Goal: Task Accomplishment & Management: Manage account settings

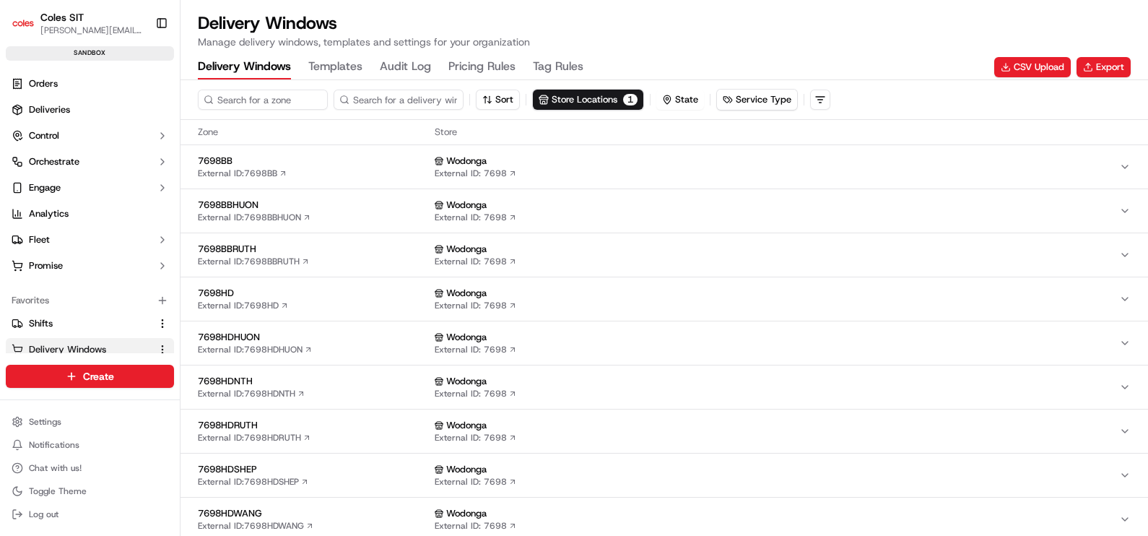
click at [238, 289] on span "7698HD" at bounding box center [313, 293] width 231 height 13
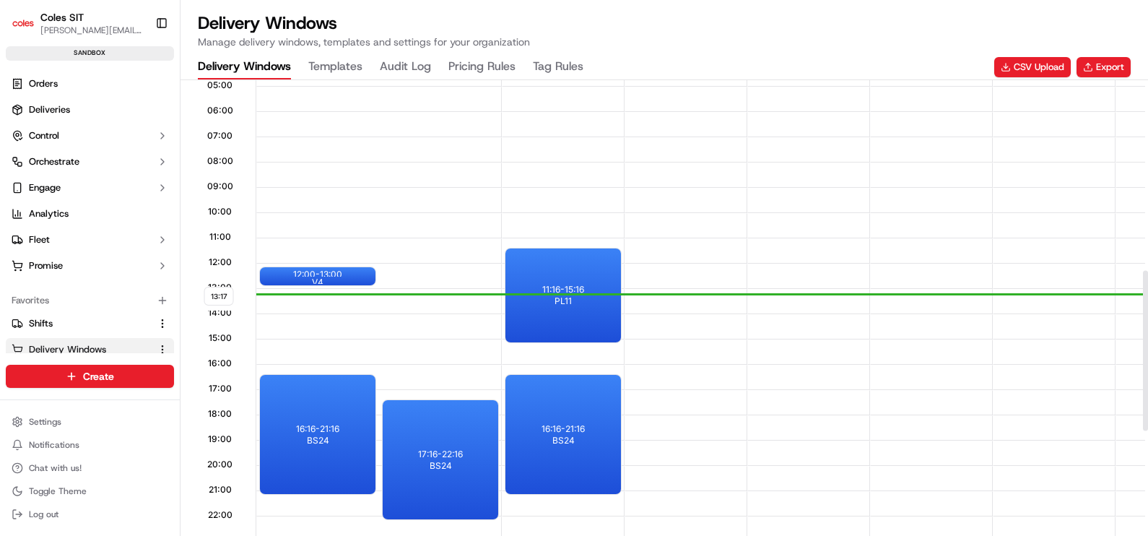
scroll to position [541, 0]
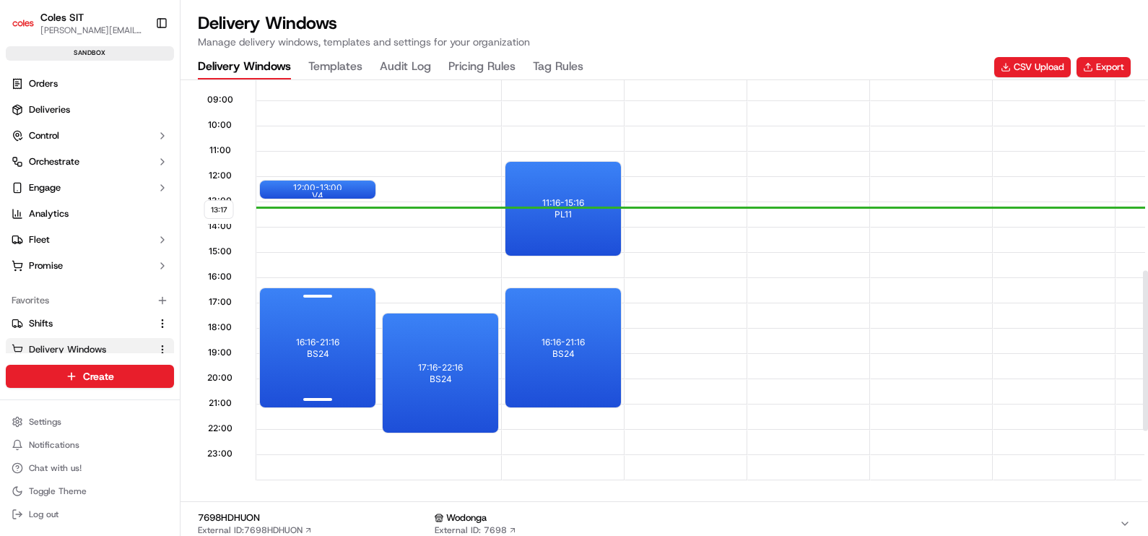
click at [341, 356] on div "16:16 - 21:16 BS24" at bounding box center [318, 347] width 116 height 119
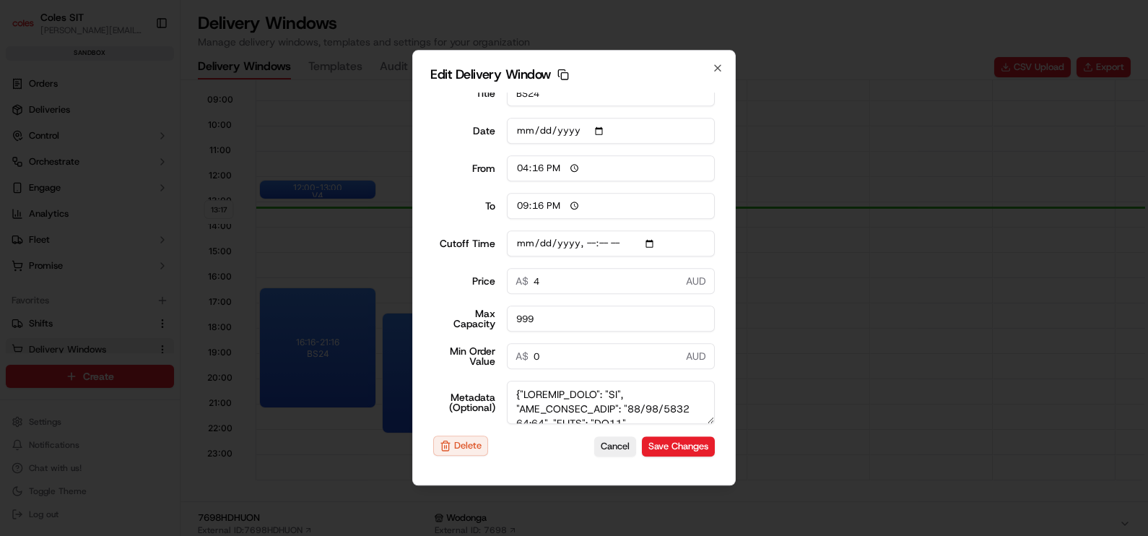
scroll to position [0, 0]
type input "13:17"
type input "14:17"
type input "[DATE]T15:20"
type input "0"
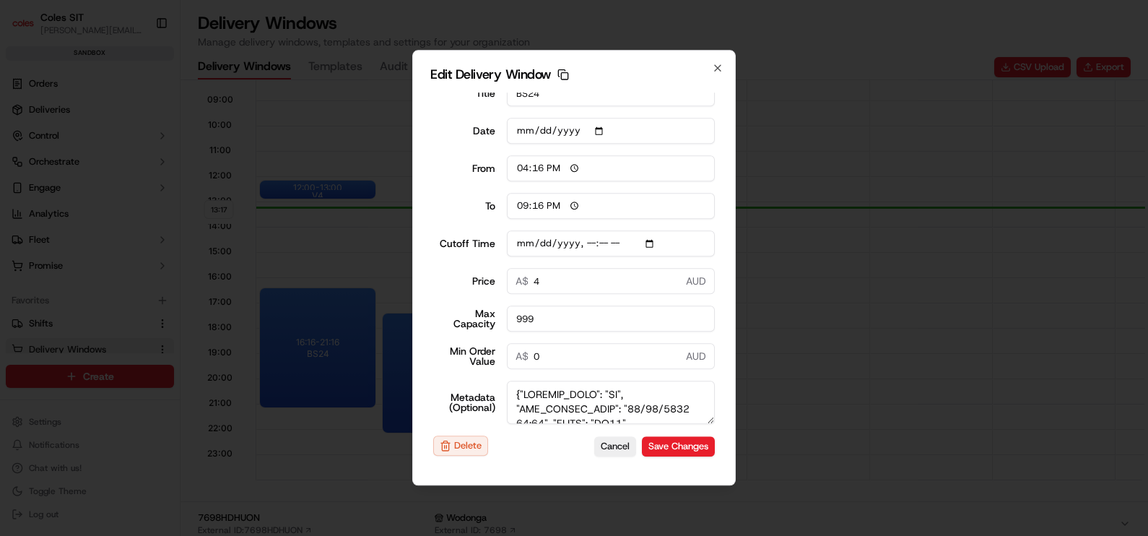
type input "0"
click at [859, 393] on div at bounding box center [574, 268] width 1148 height 536
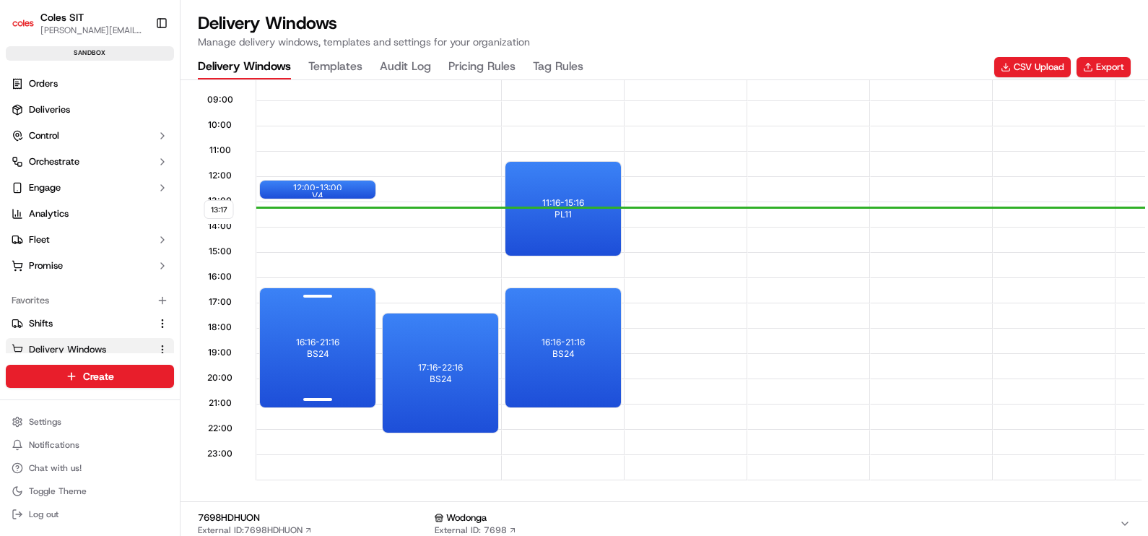
click at [328, 341] on p "16:16 - 21:16" at bounding box center [317, 342] width 43 height 12
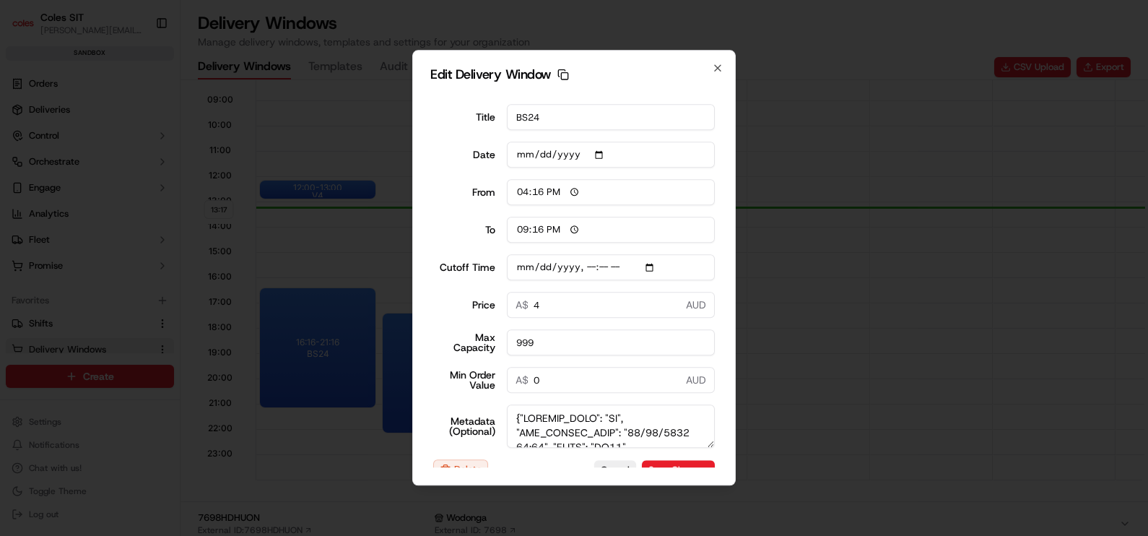
click at [597, 300] on input "4" at bounding box center [611, 305] width 209 height 26
type input "5"
type input "[DATE]T15:20"
type input "6"
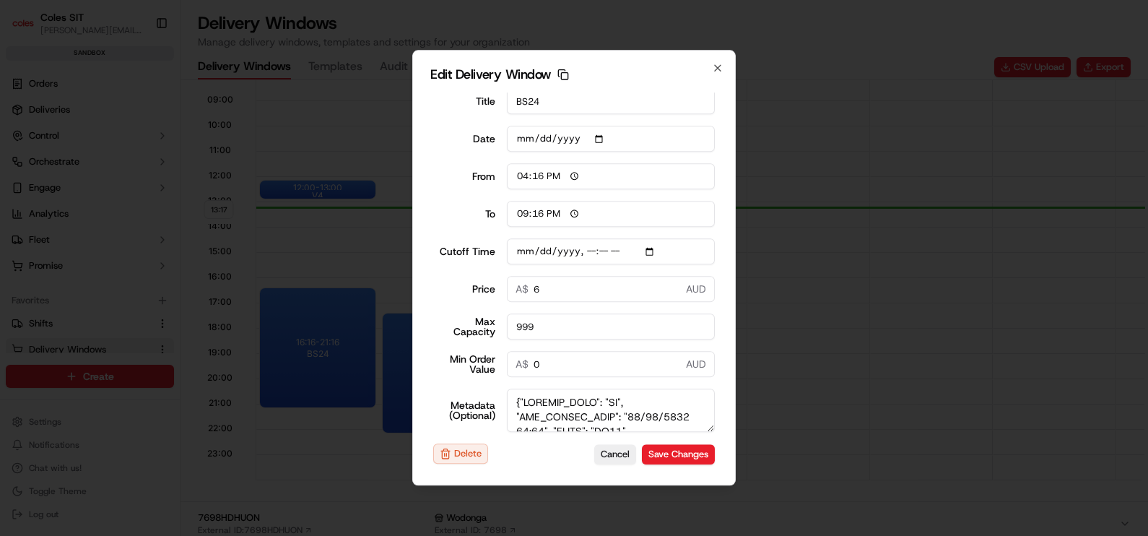
scroll to position [24, 0]
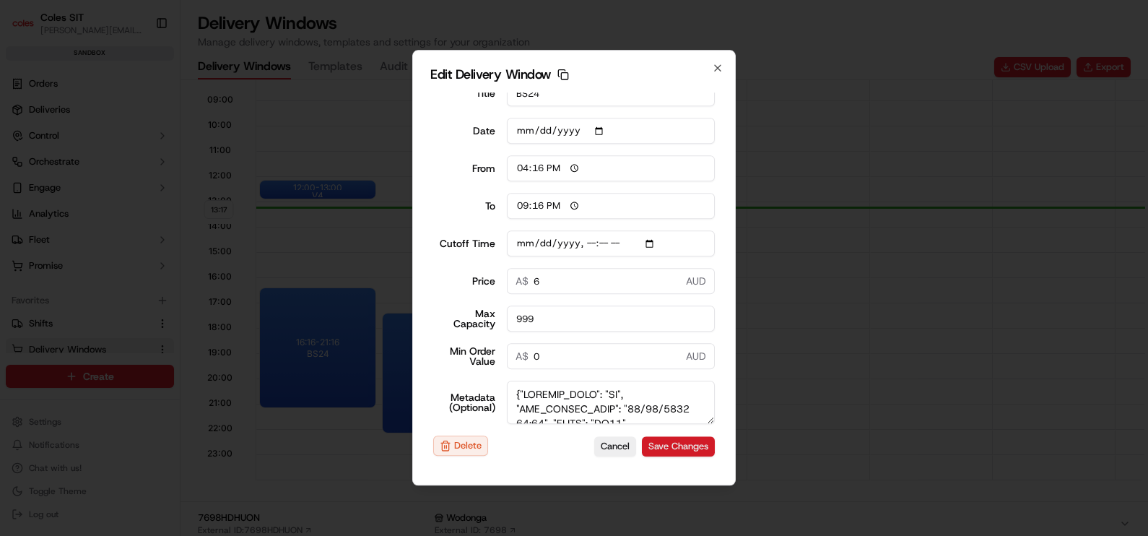
drag, startPoint x: 649, startPoint y: 443, endPoint x: 639, endPoint y: 444, distance: 10.2
click at [648, 443] on button "Save Changes" at bounding box center [678, 446] width 73 height 20
type input "[DATE]T15:20"
type input "13:18"
type input "14:18"
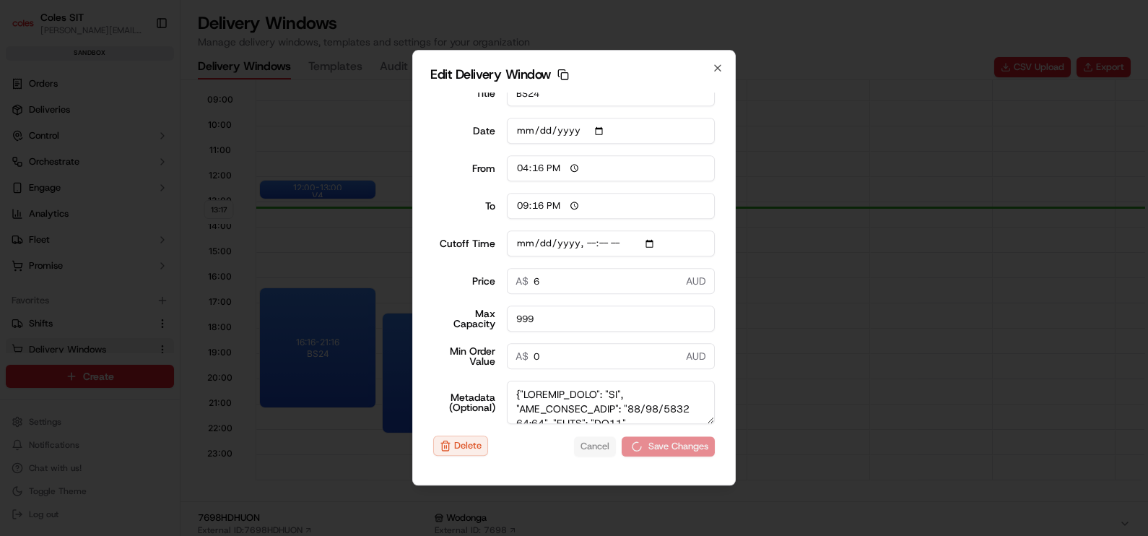
type input "[DATE]T15:20"
type input "0"
type input "[DATE]T15:20"
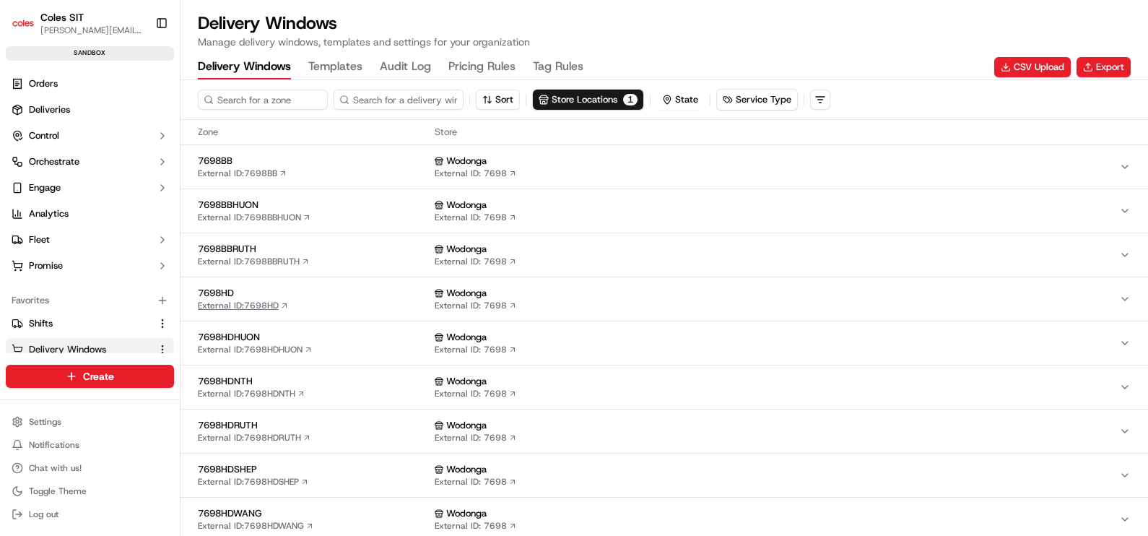
click at [272, 300] on link "External ID: 7698HD" at bounding box center [243, 306] width 91 height 12
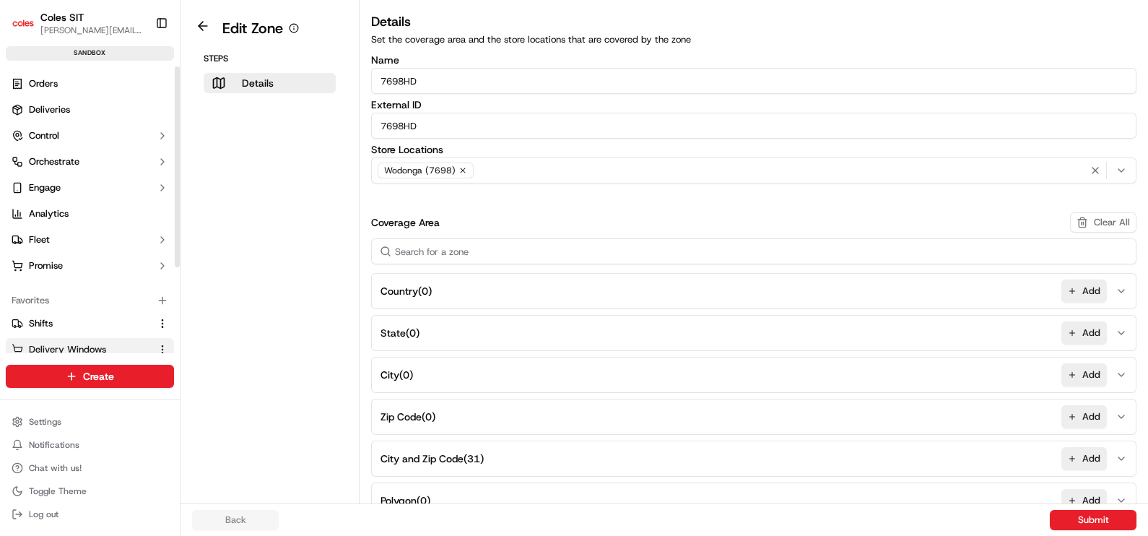
click at [77, 347] on span "Delivery Windows" at bounding box center [67, 349] width 77 height 13
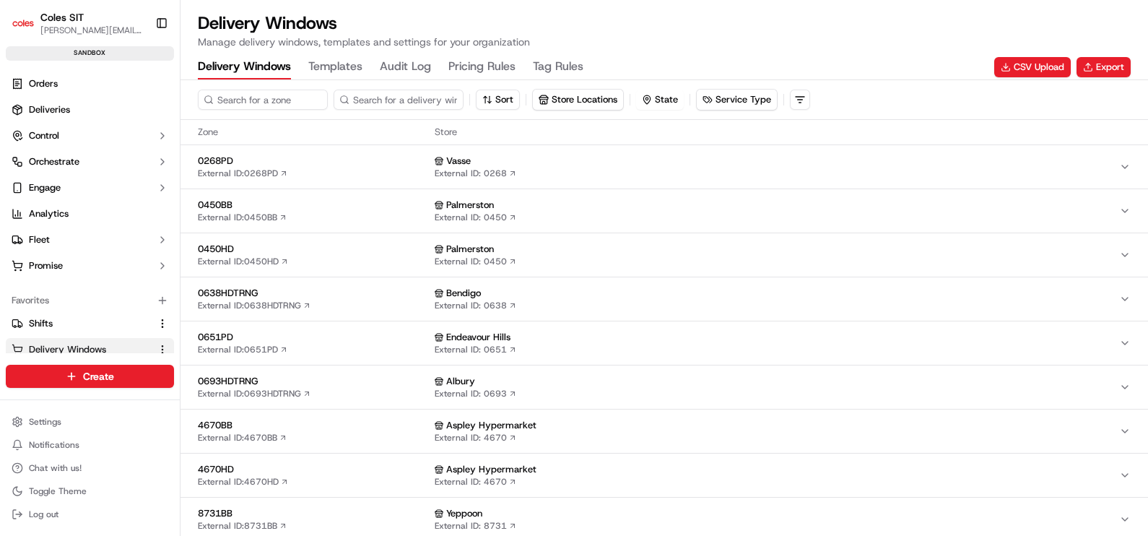
click at [282, 245] on span "0450HD" at bounding box center [313, 249] width 231 height 13
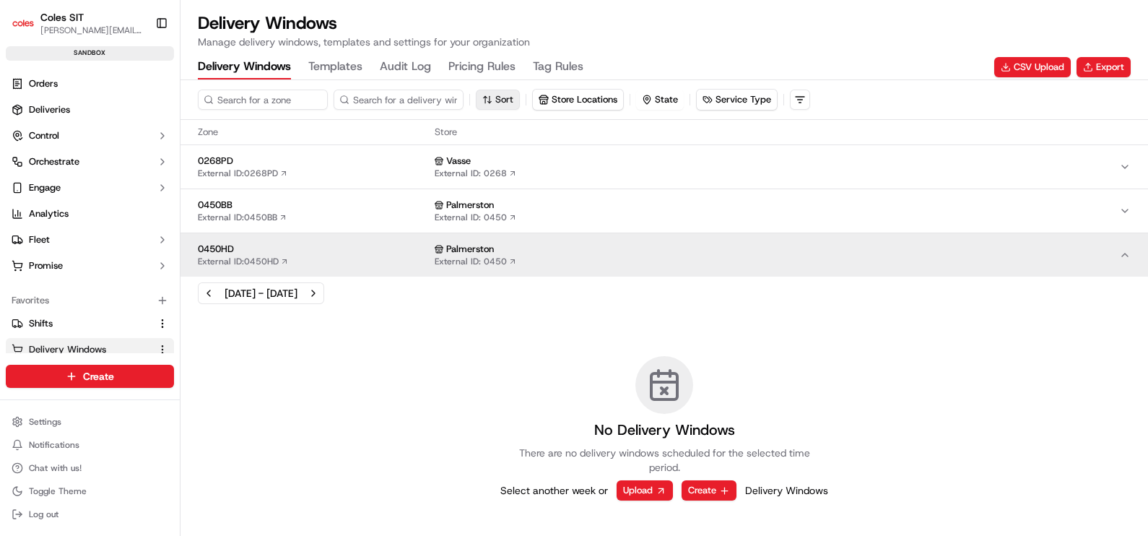
click at [495, 99] on button "Sort" at bounding box center [498, 100] width 44 height 20
click at [554, 99] on button "Store Locations" at bounding box center [578, 100] width 90 height 20
type input "7698"
click at [633, 154] on span "Wodonga (7698)" at bounding box center [645, 154] width 178 height 13
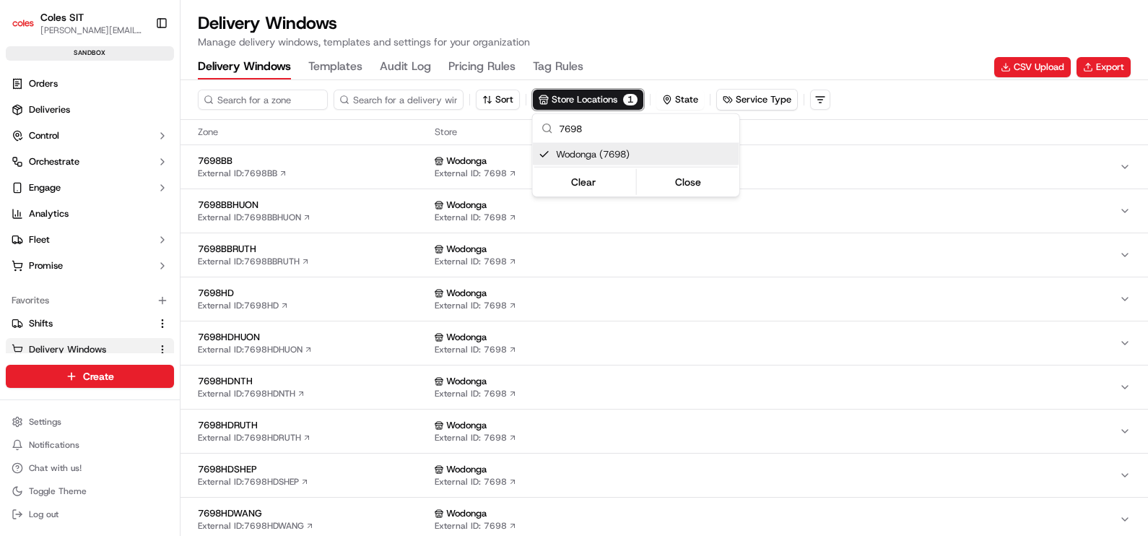
click at [310, 293] on html "Coles SIT bhawani.singh1@coles.com.au Toggle Sidebar sandbox Orders Deliveries …" at bounding box center [574, 268] width 1148 height 536
click at [264, 289] on span "7698HD" at bounding box center [313, 293] width 231 height 13
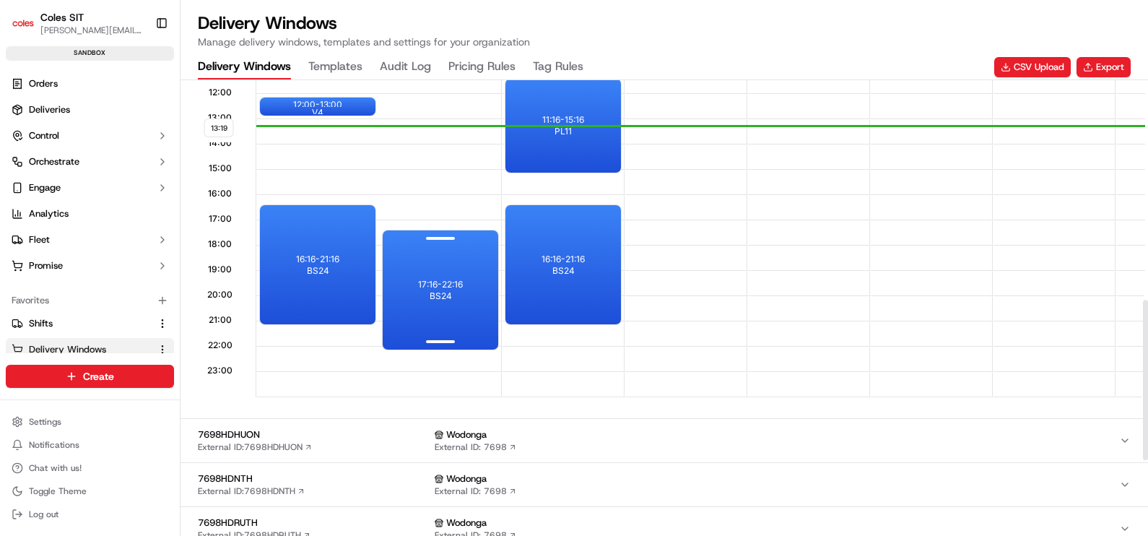
scroll to position [631, 0]
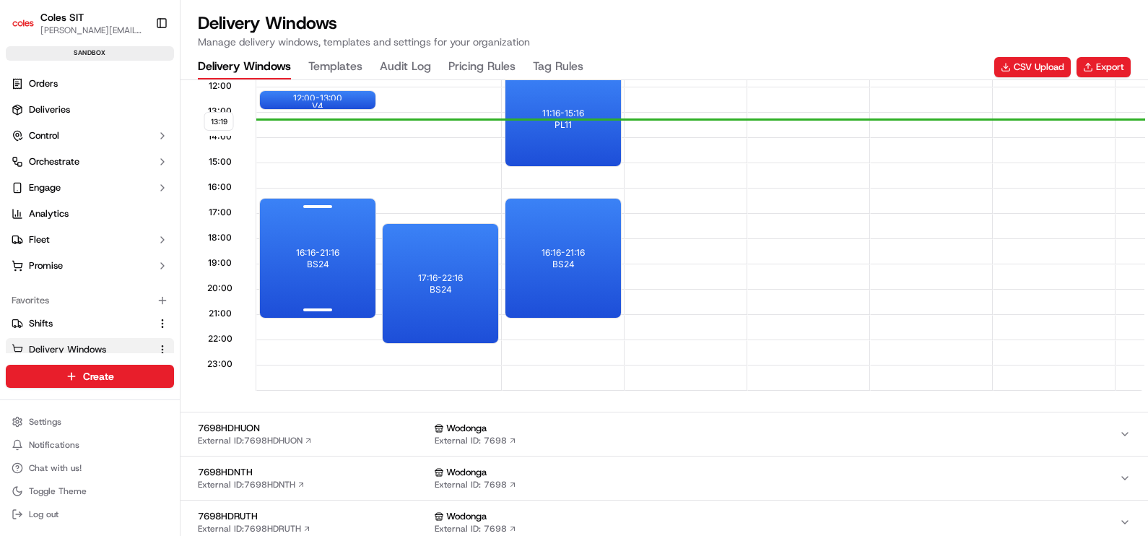
click at [322, 247] on p "16:16 - 21:16" at bounding box center [317, 253] width 43 height 12
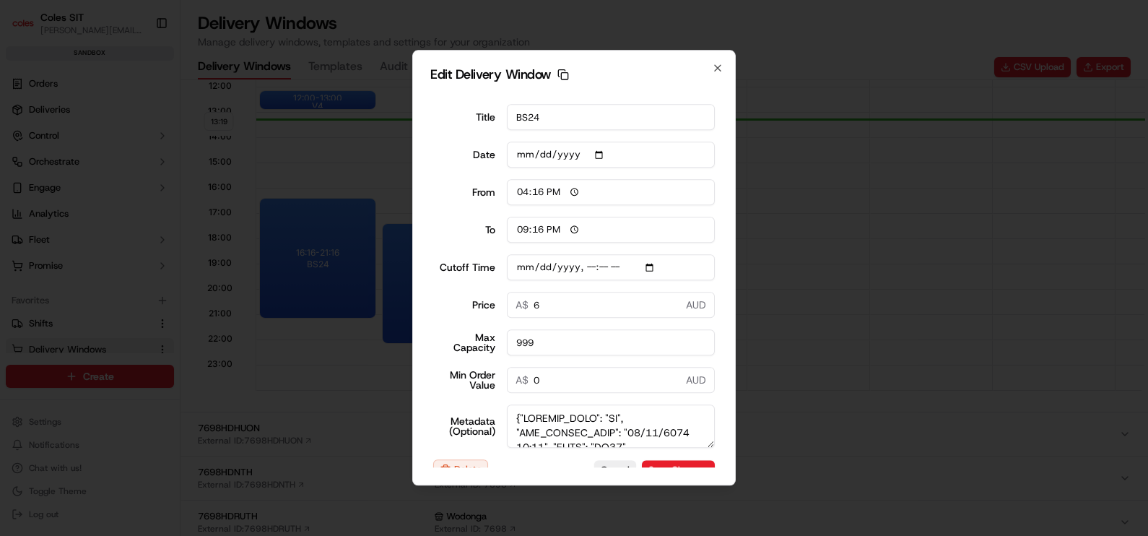
click at [549, 307] on input "6" at bounding box center [611, 305] width 209 height 26
type input "[DATE]T15:20"
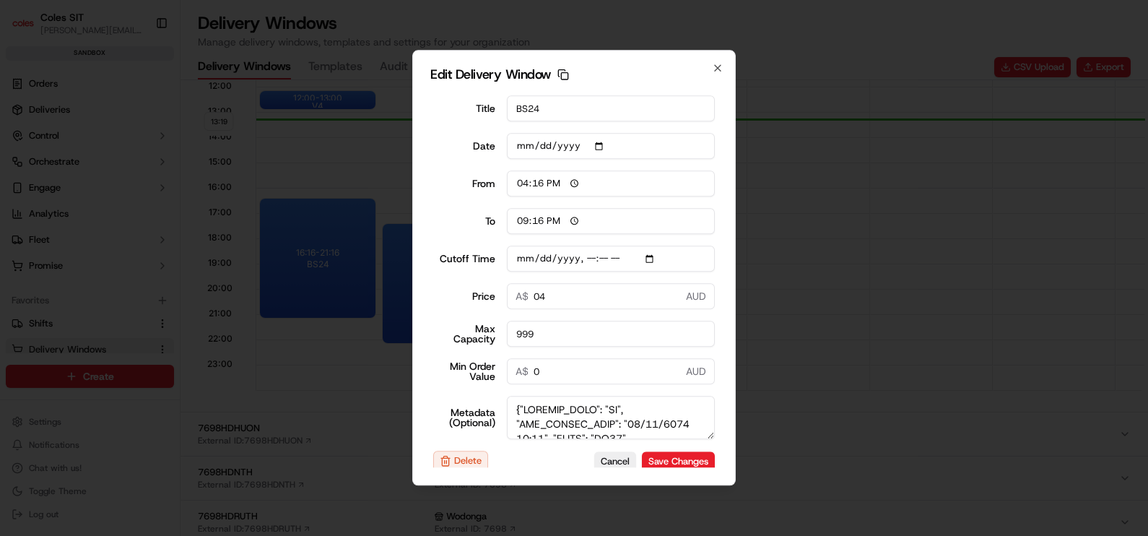
scroll to position [24, 0]
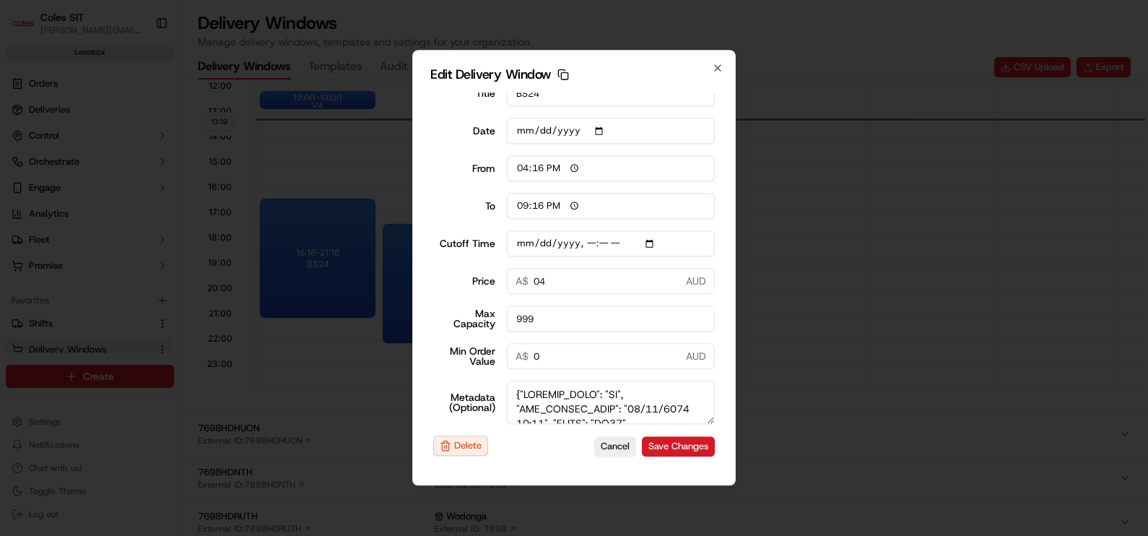
type input "04"
click at [649, 450] on button "Save Changes" at bounding box center [678, 446] width 73 height 20
type input "[DATE]T15:20"
type input "13:20"
type input "14:20"
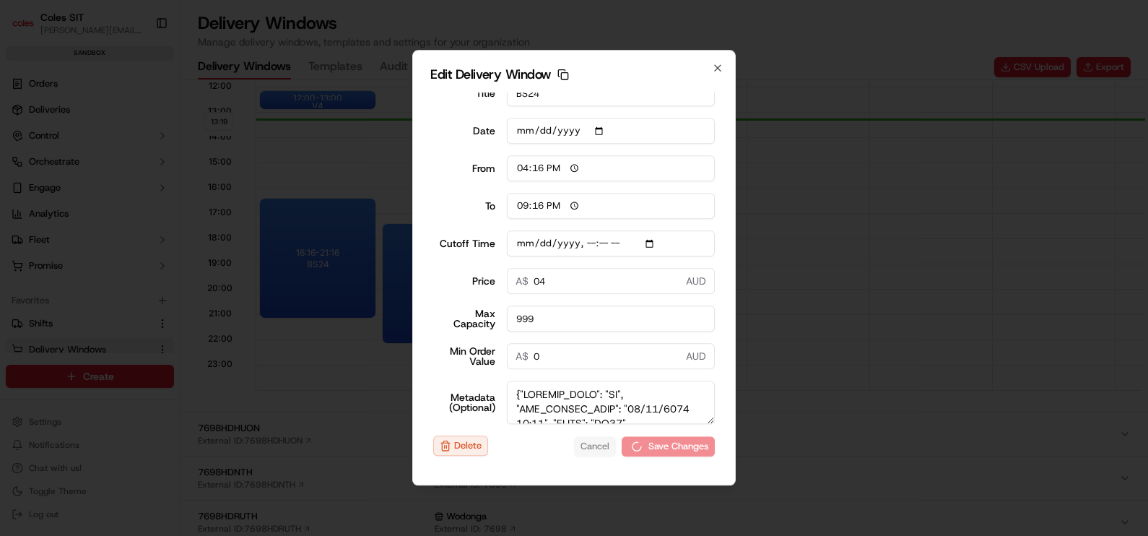
type input "[DATE]T15:20"
type input "0"
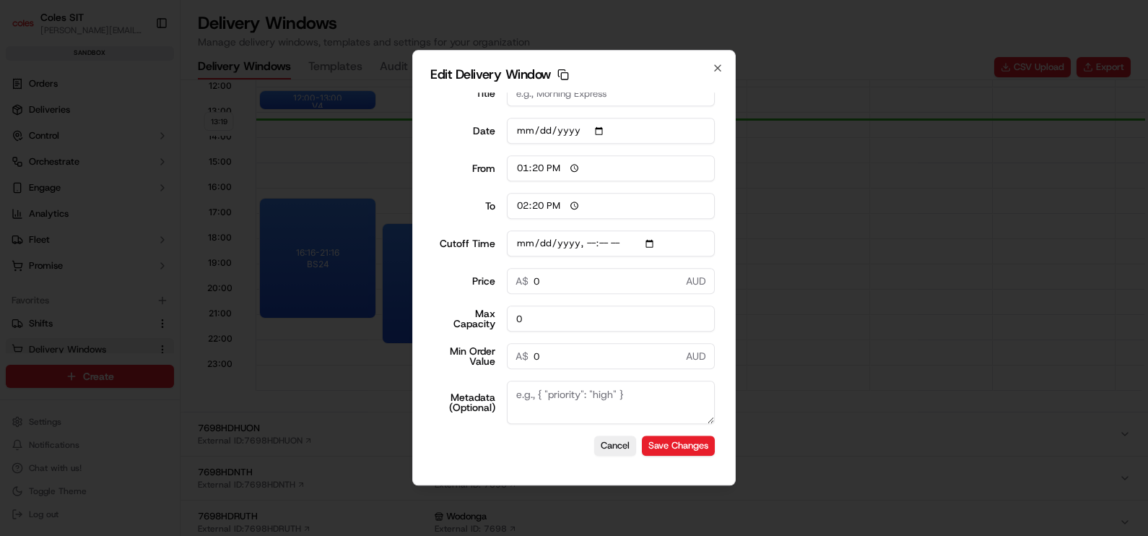
type input "[DATE]T15:20"
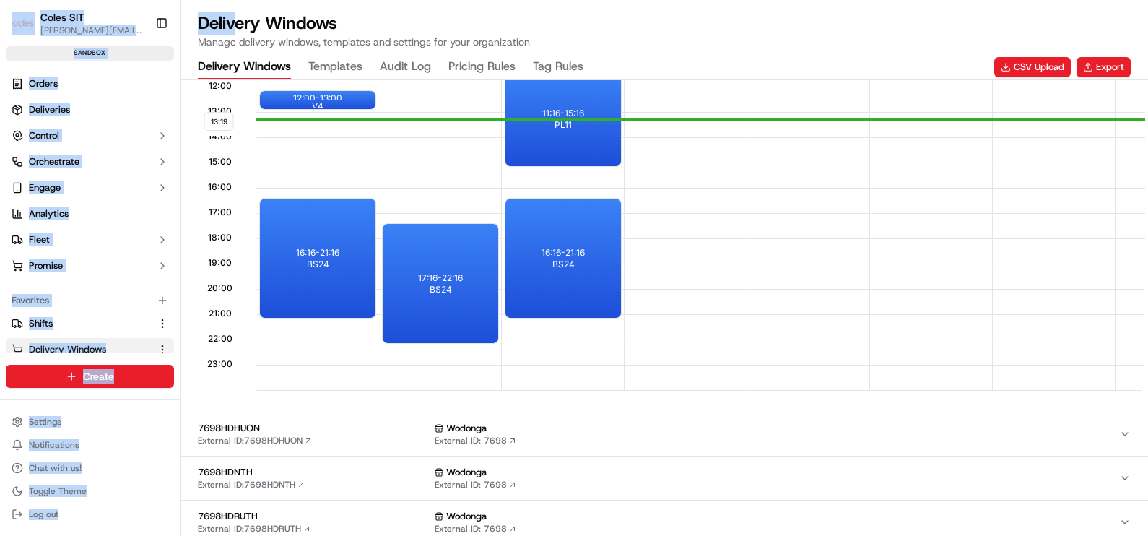
drag, startPoint x: 173, startPoint y: -1, endPoint x: 16, endPoint y: -25, distance: 159.2
click at [16, 0] on html "Coles SIT bhawani.singh1@coles.com.au Toggle Sidebar sandbox Orders Deliveries …" at bounding box center [574, 268] width 1148 height 536
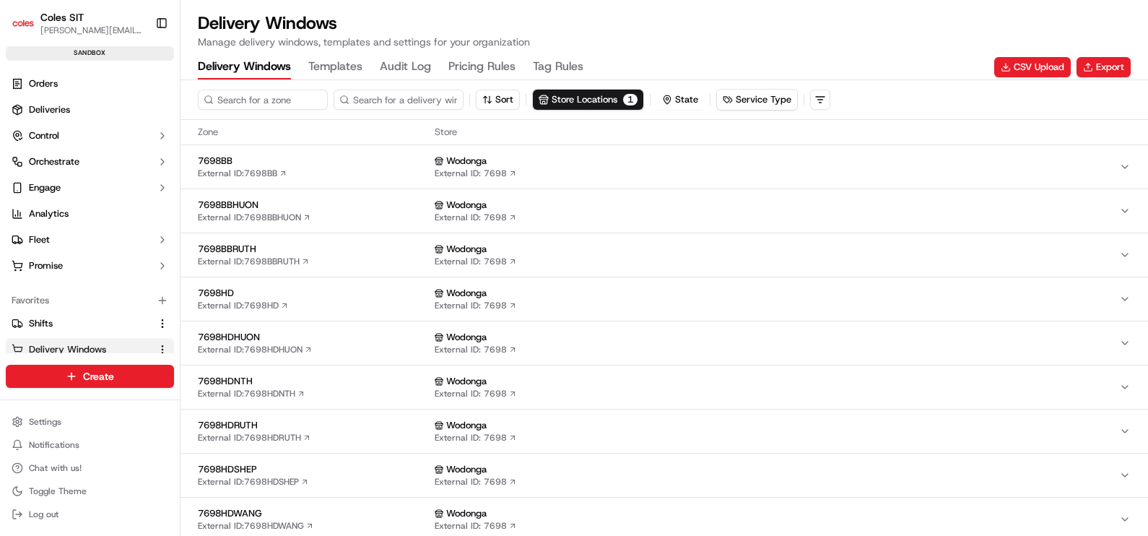
click at [232, 292] on span "7698HD" at bounding box center [313, 293] width 231 height 13
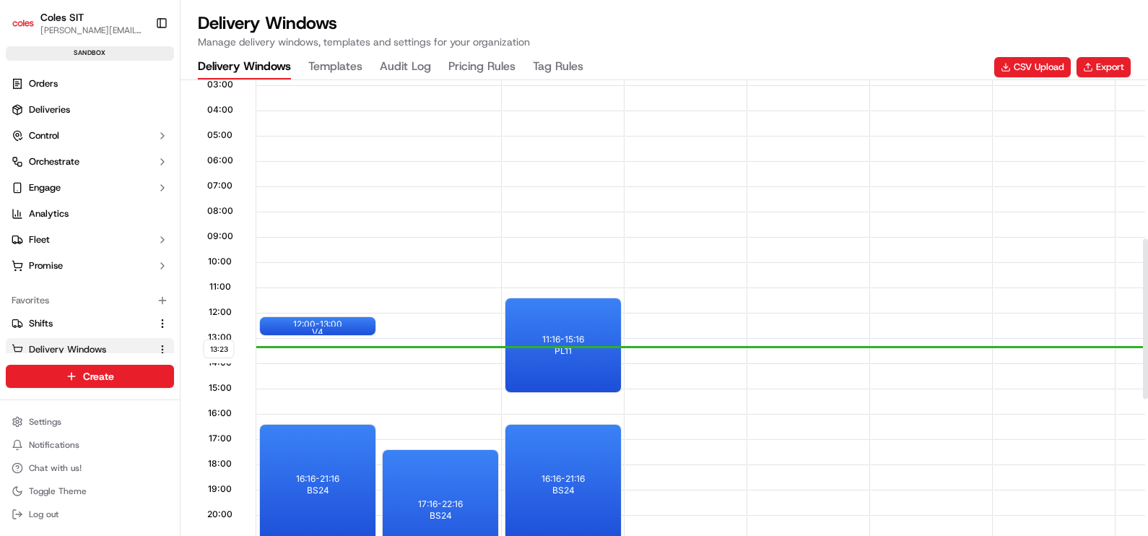
scroll to position [451, 0]
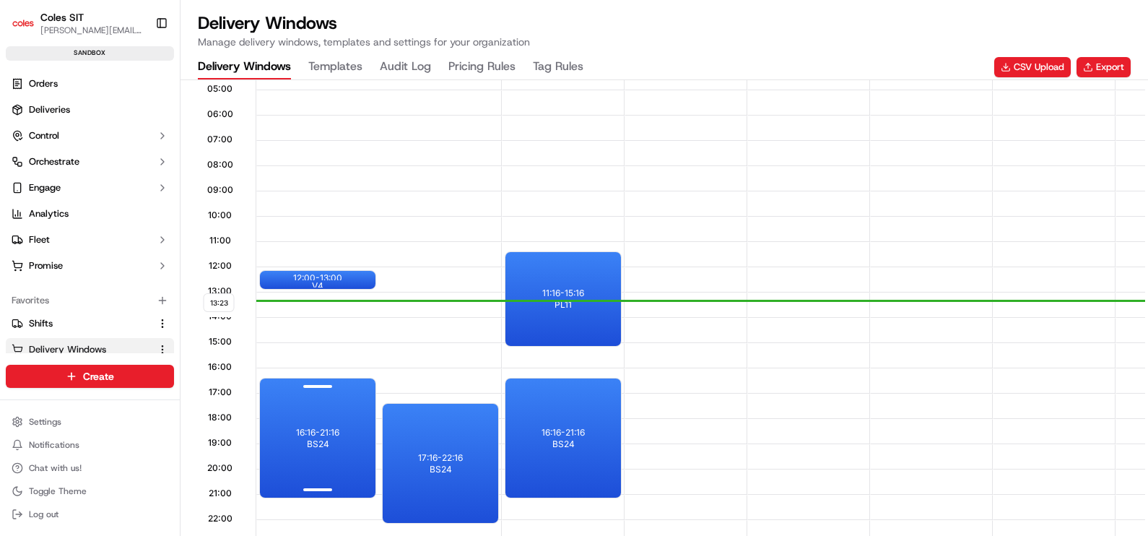
click at [321, 427] on p "16:16 - 21:16" at bounding box center [317, 433] width 43 height 12
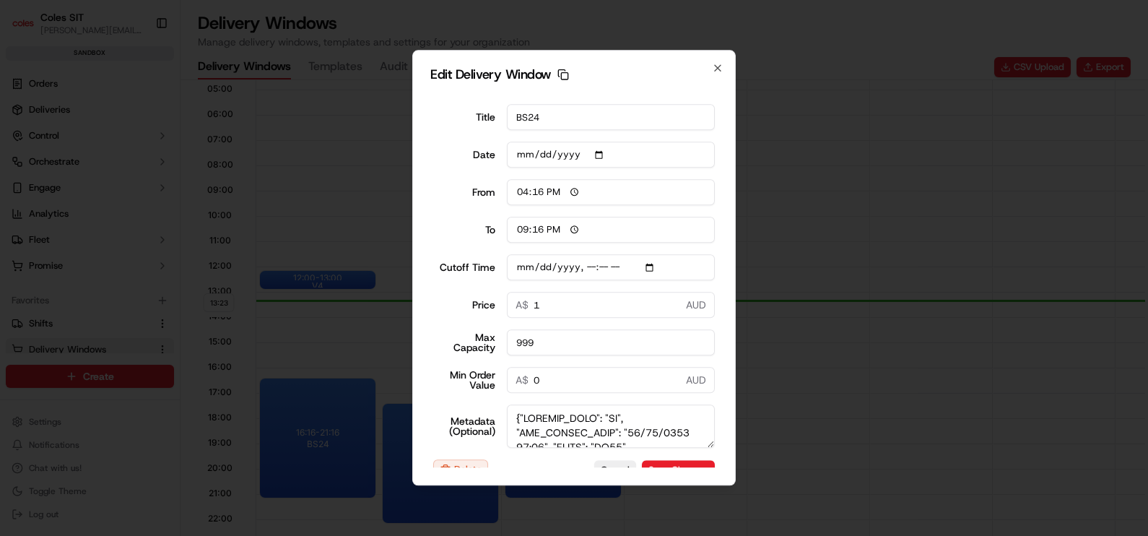
click at [560, 302] on input "1" at bounding box center [611, 305] width 209 height 26
type input "13:24"
type input "14:24"
type input "[DATE]T15:20"
type input "0"
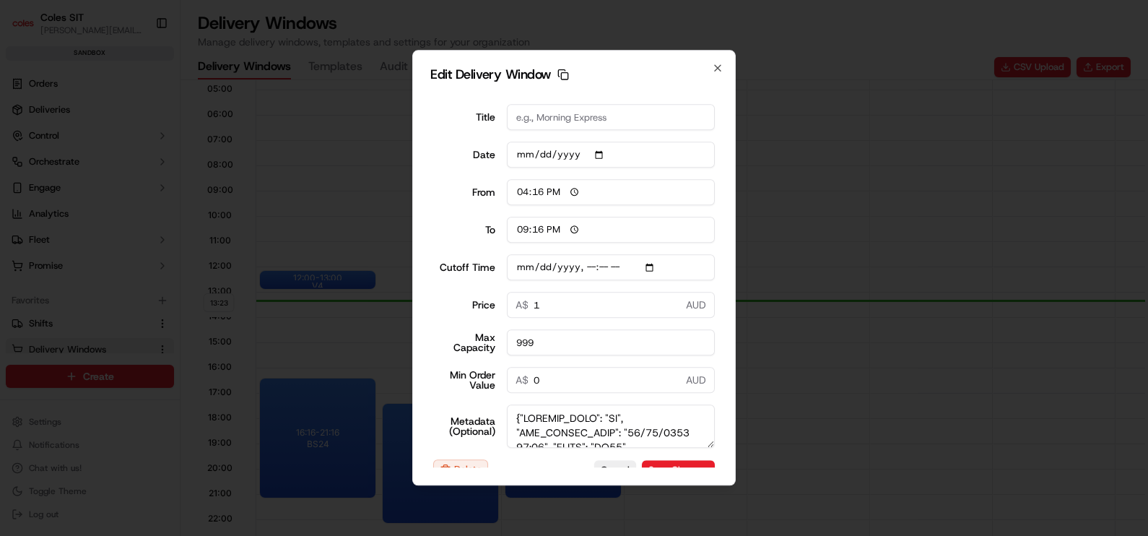
type input "0"
click at [837, 334] on div at bounding box center [574, 268] width 1148 height 536
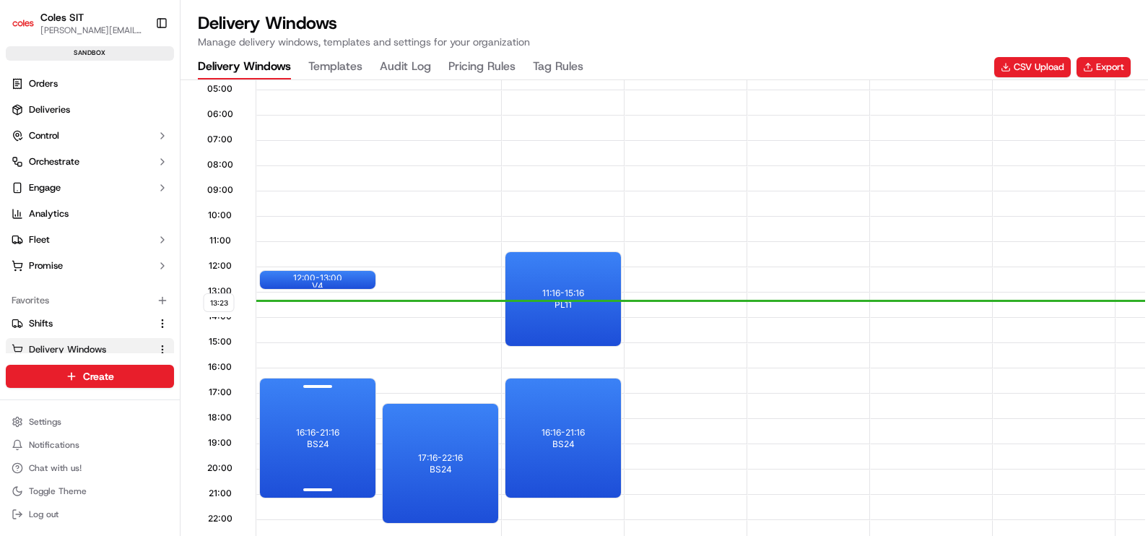
click at [331, 430] on p "16:16 - 21:16" at bounding box center [317, 433] width 43 height 12
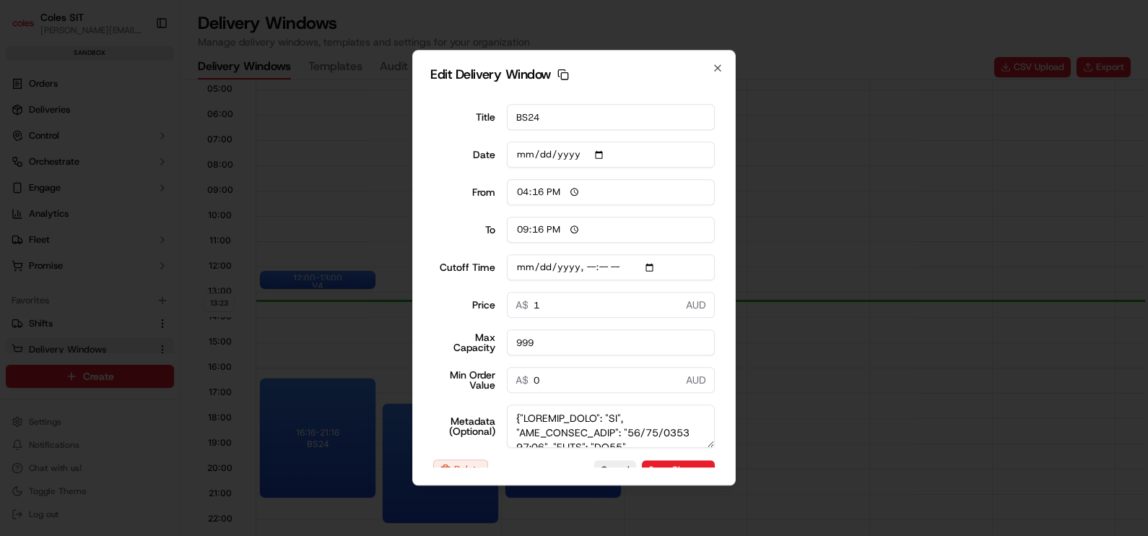
click at [547, 302] on input "1" at bounding box center [611, 305] width 209 height 26
type input "[DATE]T15:20"
type input "02"
click at [665, 460] on button "Save Changes" at bounding box center [678, 470] width 73 height 20
type input "[DATE]T15:20"
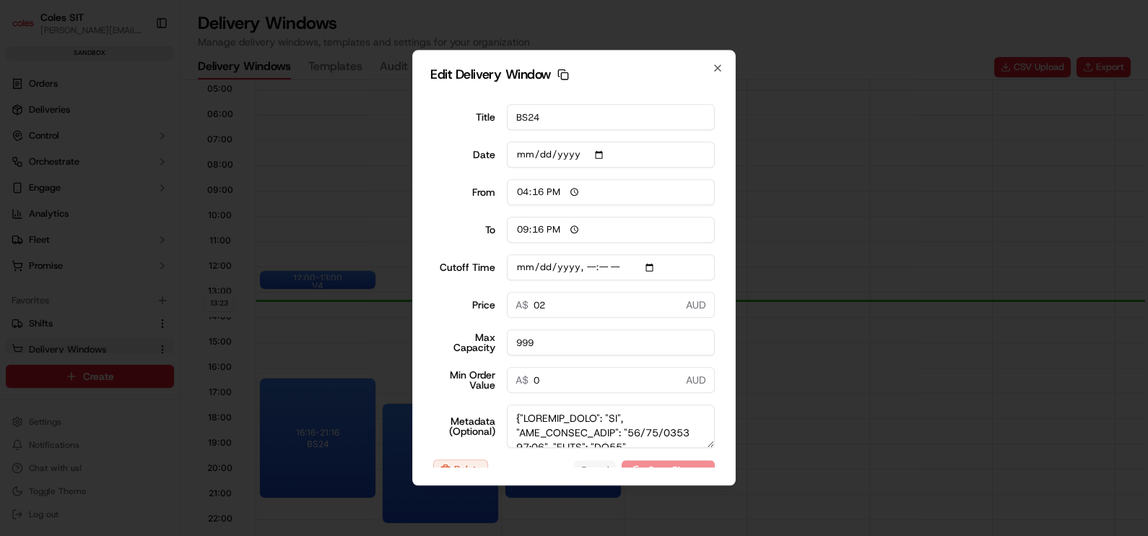
type input "13:24"
type input "14:24"
type input "[DATE]T15:20"
type input "0"
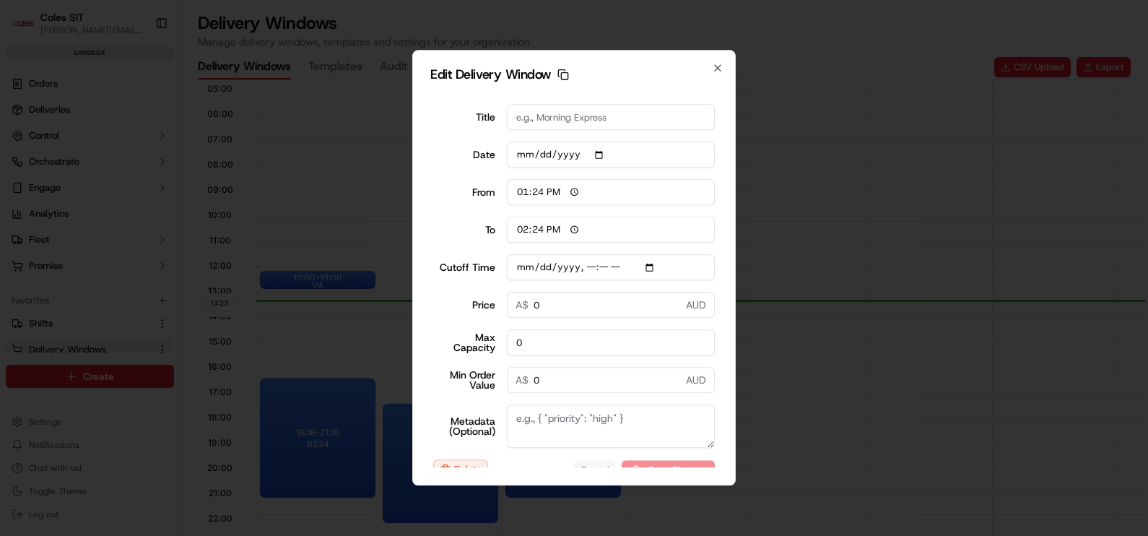
type input "[DATE]T15:20"
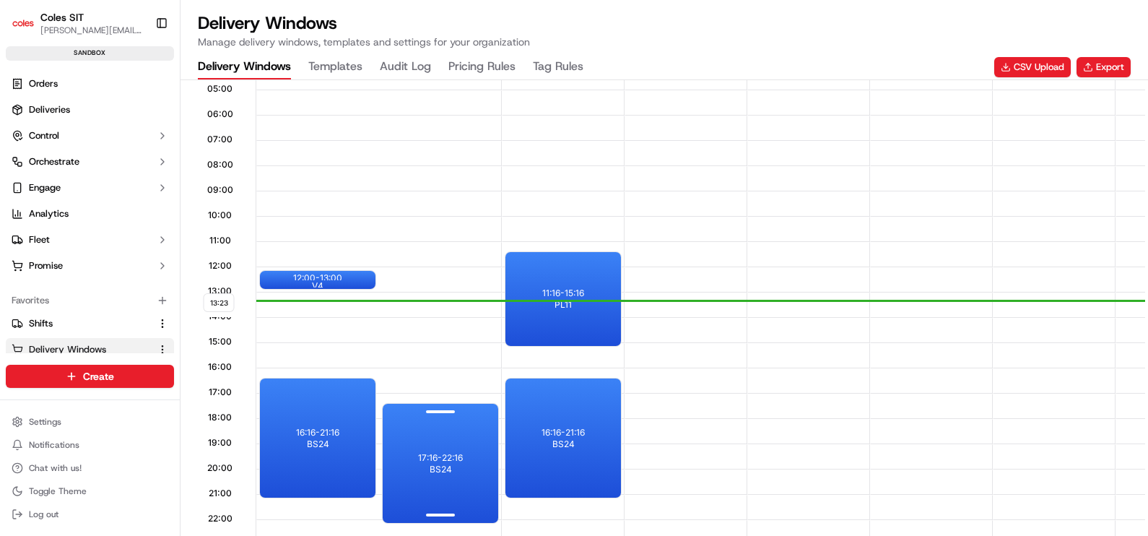
click at [422, 466] on div "17:16 - 22:16 BS24" at bounding box center [441, 463] width 116 height 119
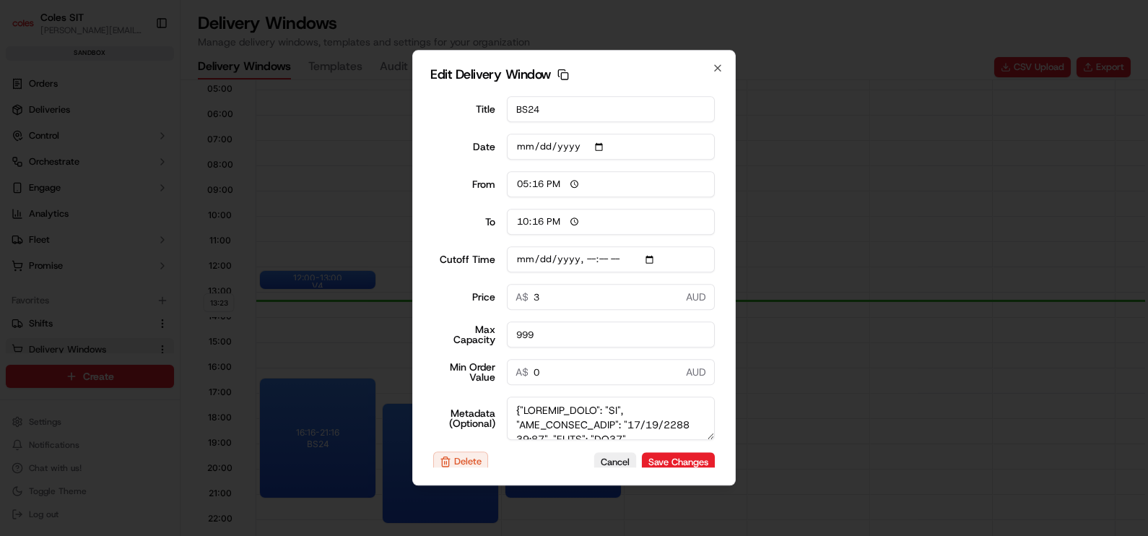
scroll to position [0, 0]
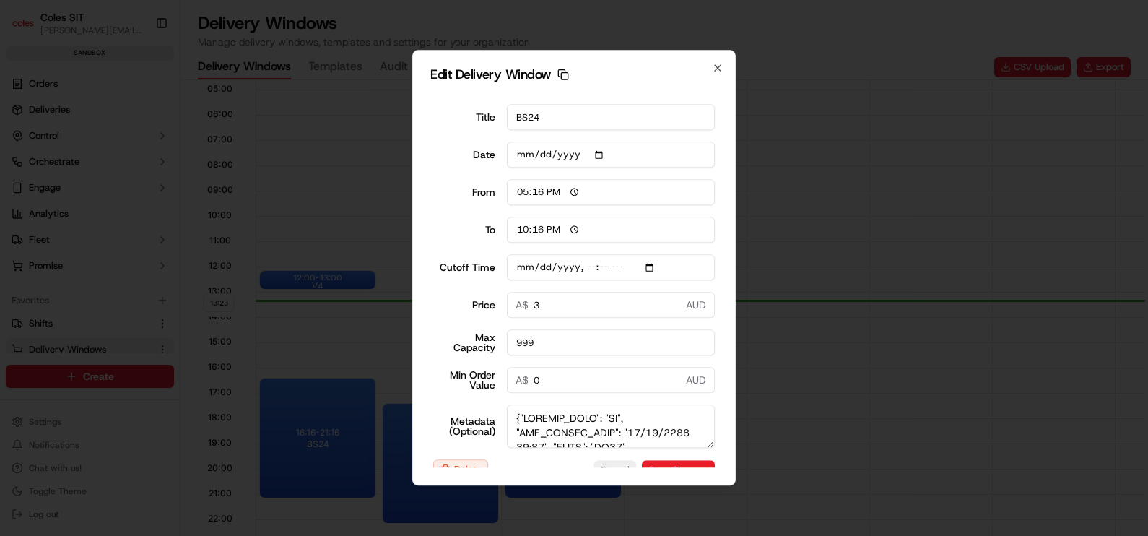
type input "13:25"
type input "14:25"
type input "[DATE]T16:20"
type input "0"
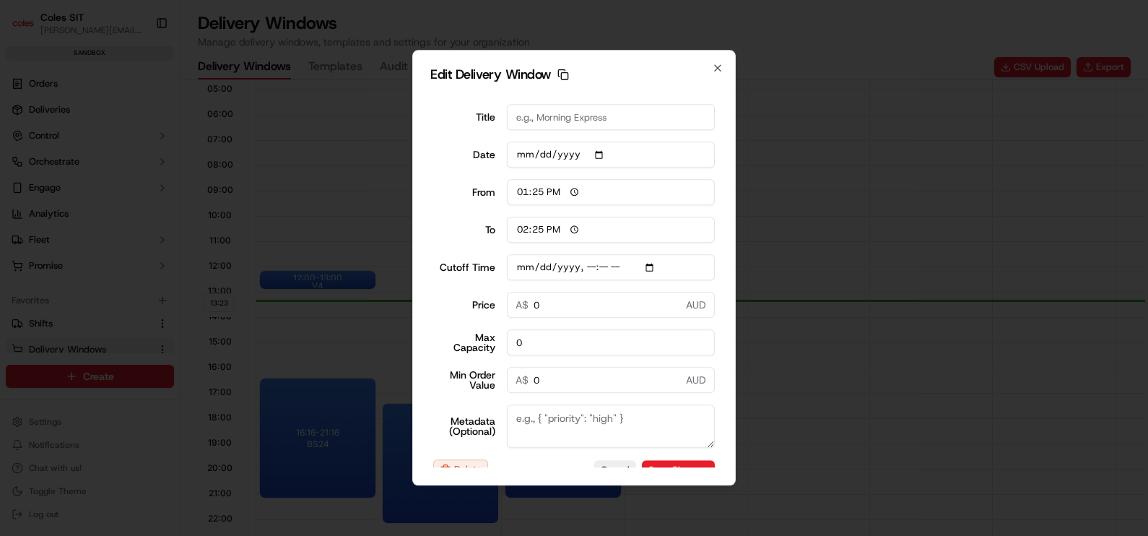
click at [856, 223] on div at bounding box center [574, 268] width 1148 height 536
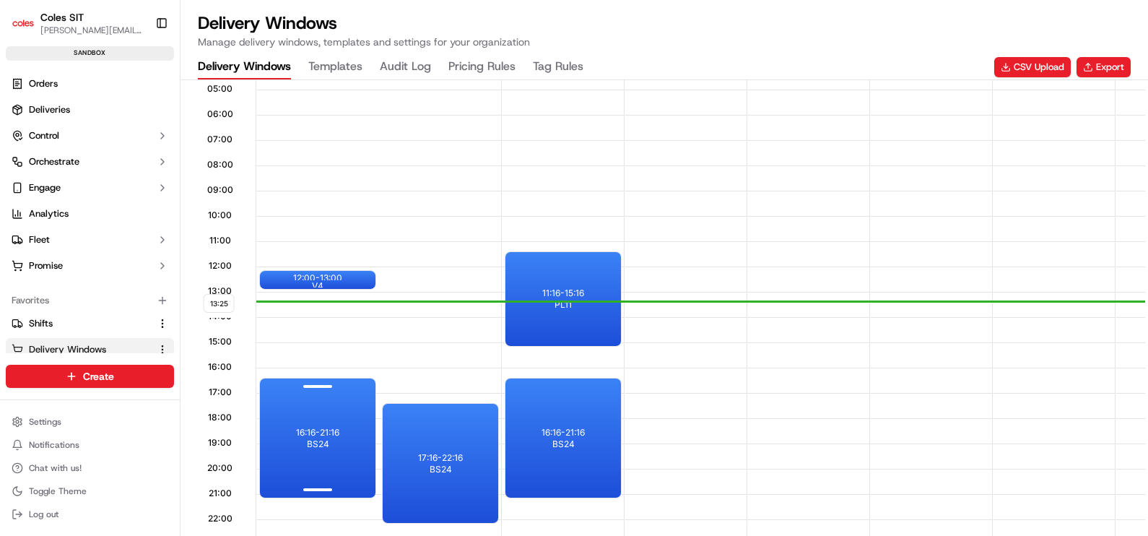
click at [344, 434] on div "16:16 - 21:16 BS24" at bounding box center [318, 437] width 116 height 119
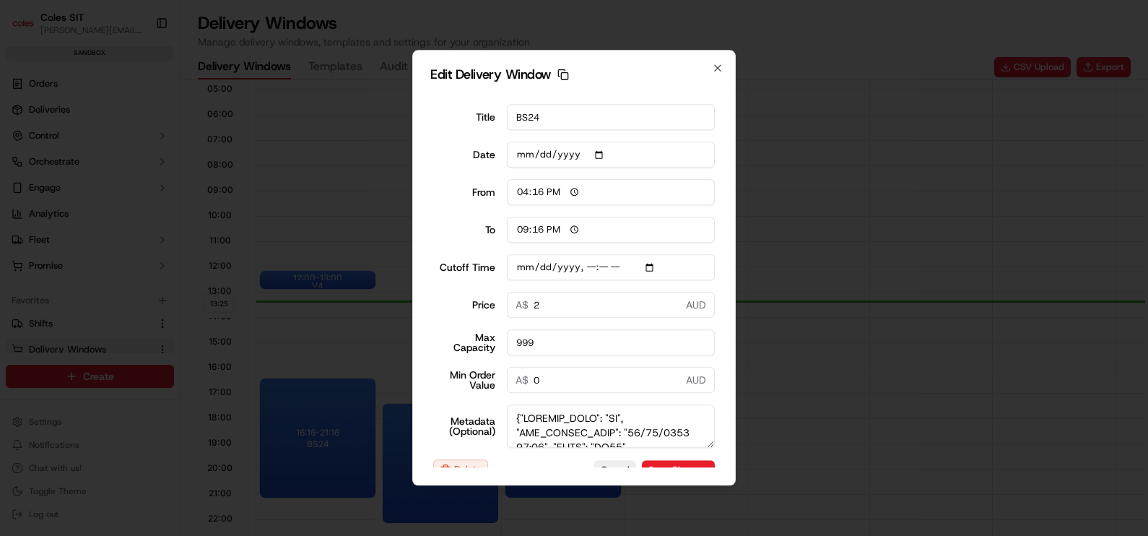
type input "13:25"
type input "14:25"
type input "[DATE]T15:20"
type input "0"
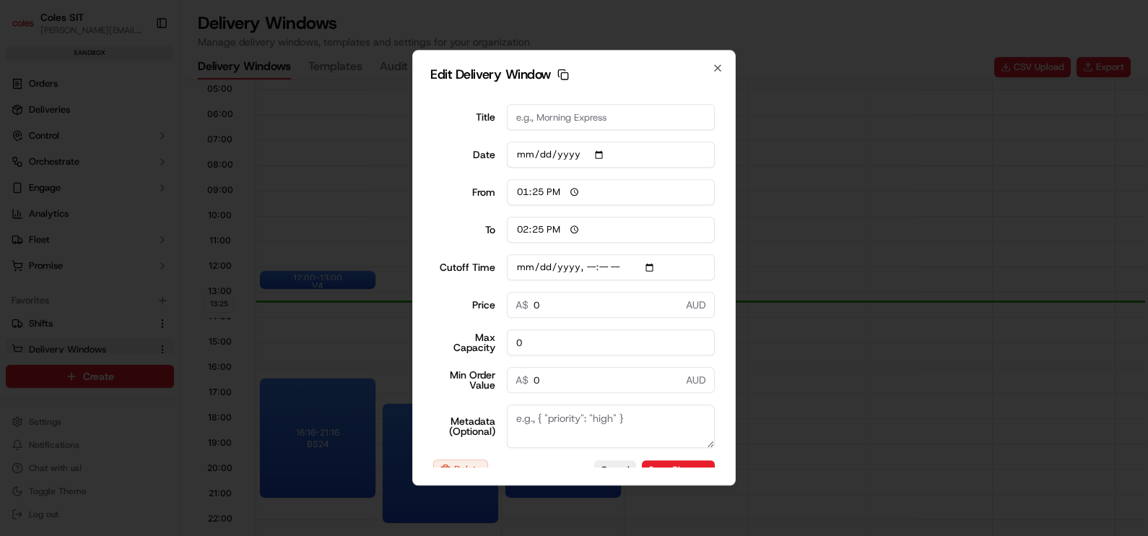
click at [887, 253] on div at bounding box center [574, 268] width 1148 height 536
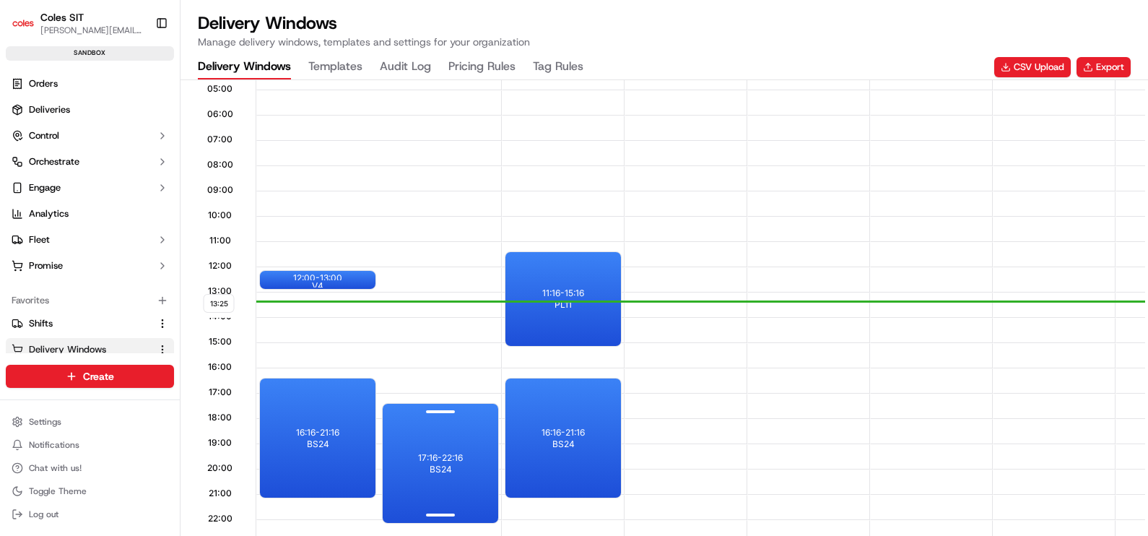
click at [443, 472] on span "BS24" at bounding box center [441, 469] width 22 height 12
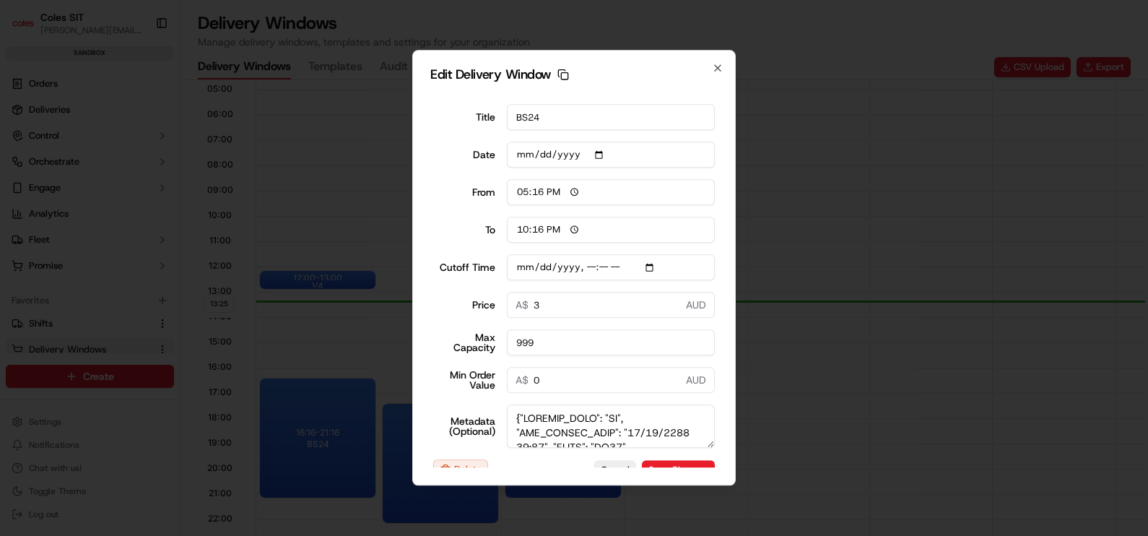
type input "13:25"
type input "14:25"
type input "[DATE]T16:20"
type input "0"
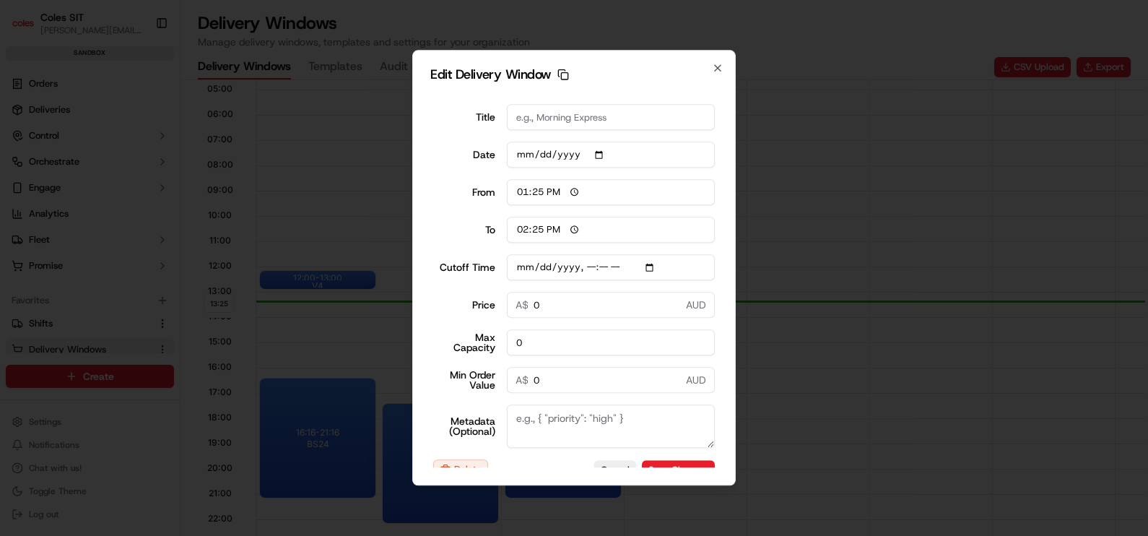
click at [881, 235] on div at bounding box center [574, 268] width 1148 height 536
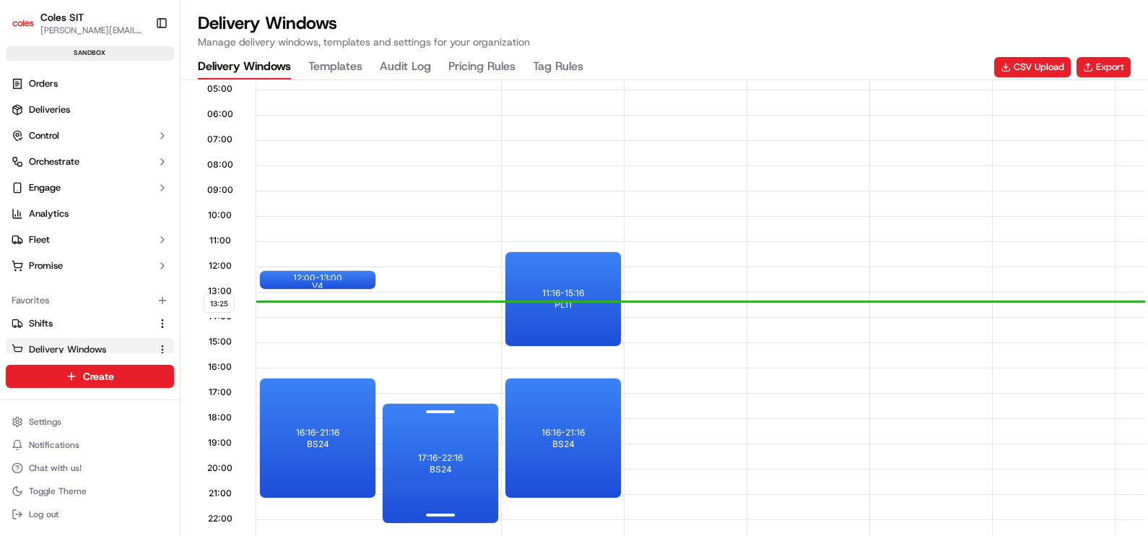
click at [447, 458] on p "17:16 - 22:16" at bounding box center [440, 458] width 45 height 12
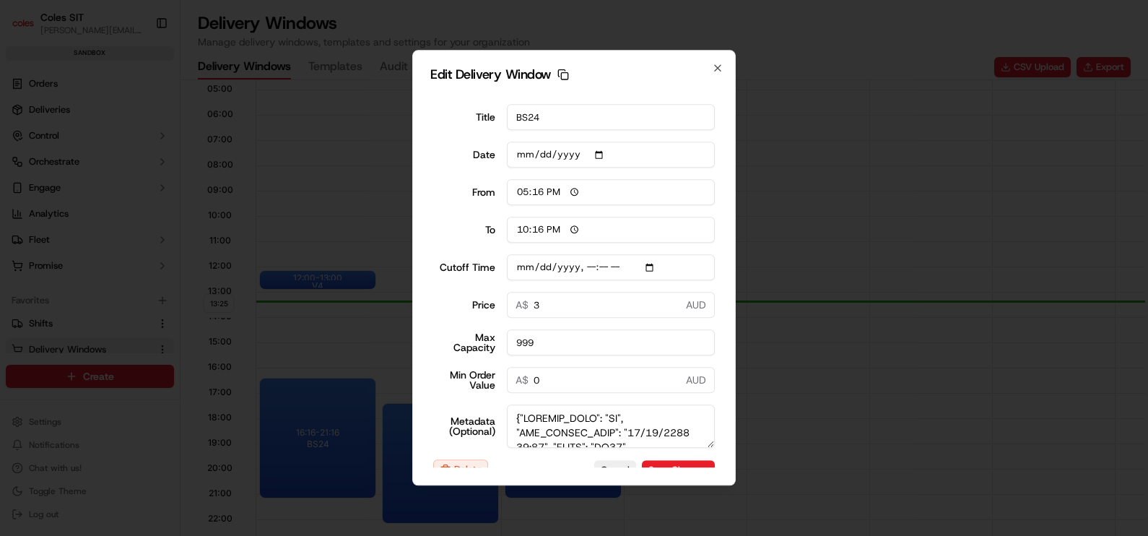
click at [583, 302] on input "3" at bounding box center [611, 305] width 209 height 26
type input "[DATE]T16:20"
type input "4"
type input "[DATE]T16:20"
type input "3"
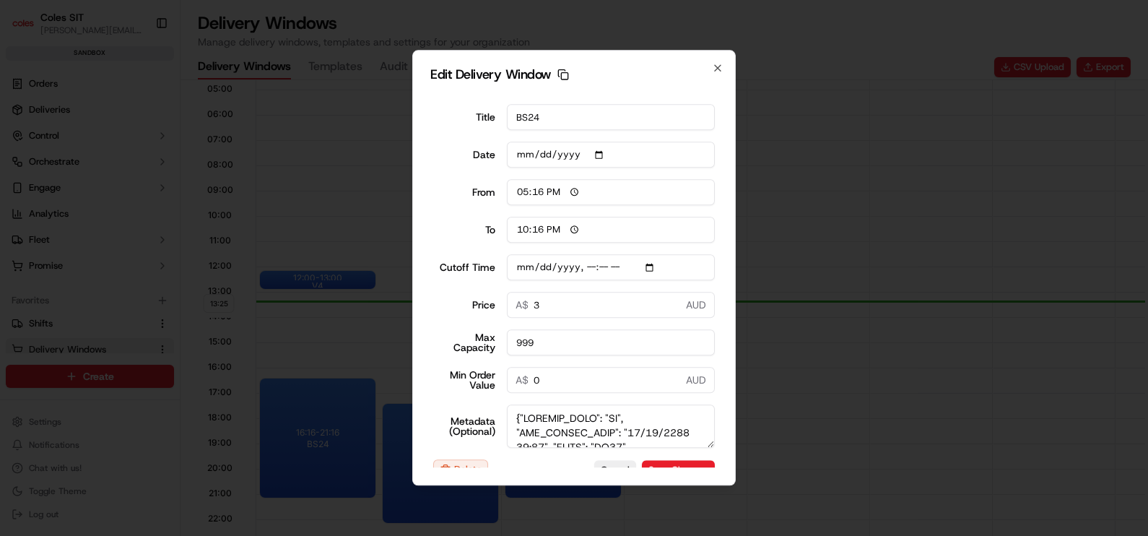
type input "[DATE]T16:20"
type input "06"
click at [682, 462] on button "Save Changes" at bounding box center [678, 470] width 73 height 20
type input "[DATE]T16:20"
type input "13:26"
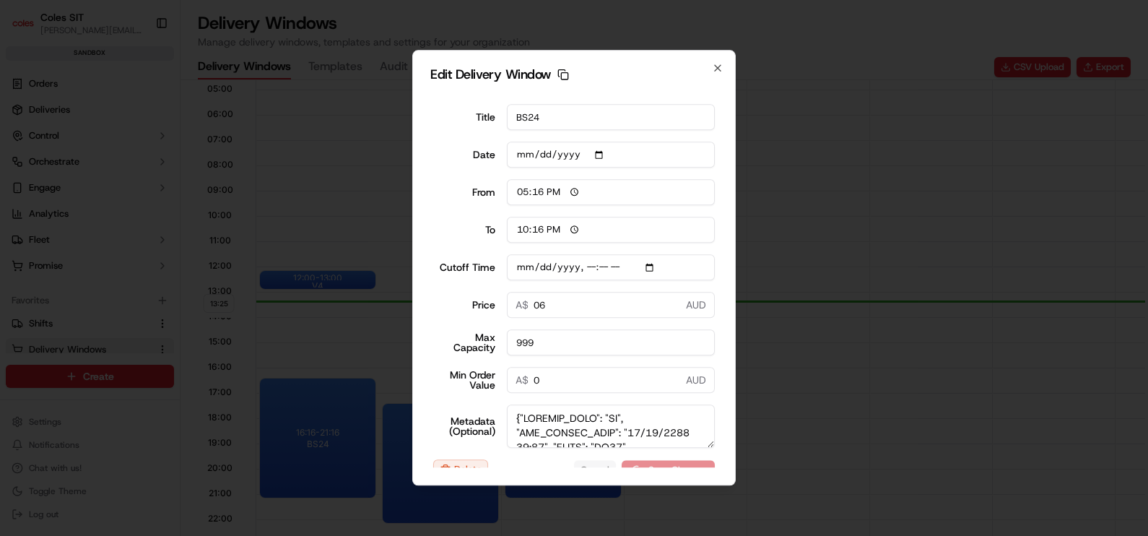
type input "14:26"
type input "[DATE]T16:20"
type input "0"
type input "[DATE]T16:20"
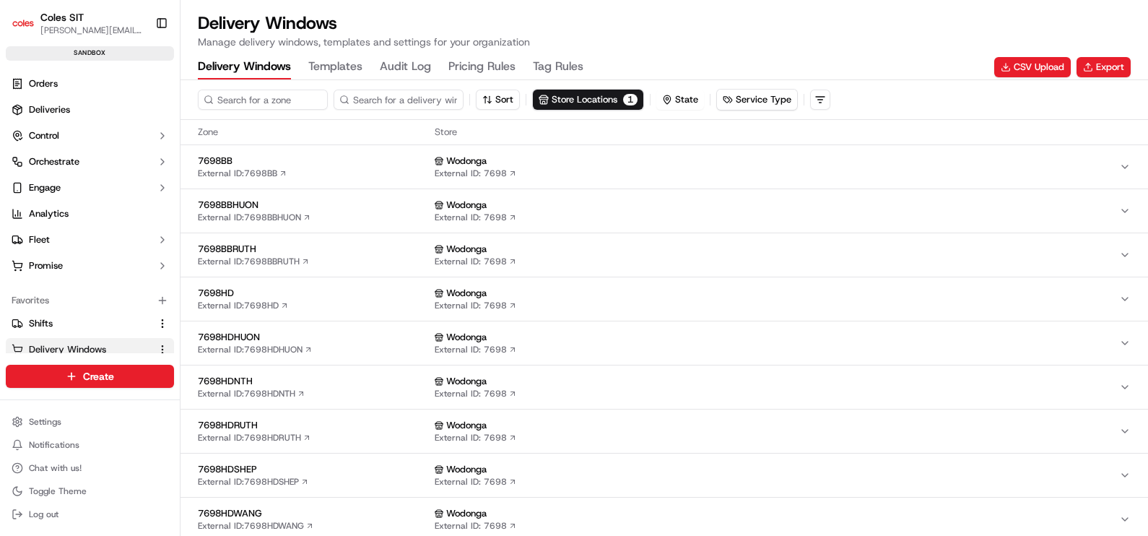
click at [231, 290] on span "7698HD" at bounding box center [313, 293] width 231 height 13
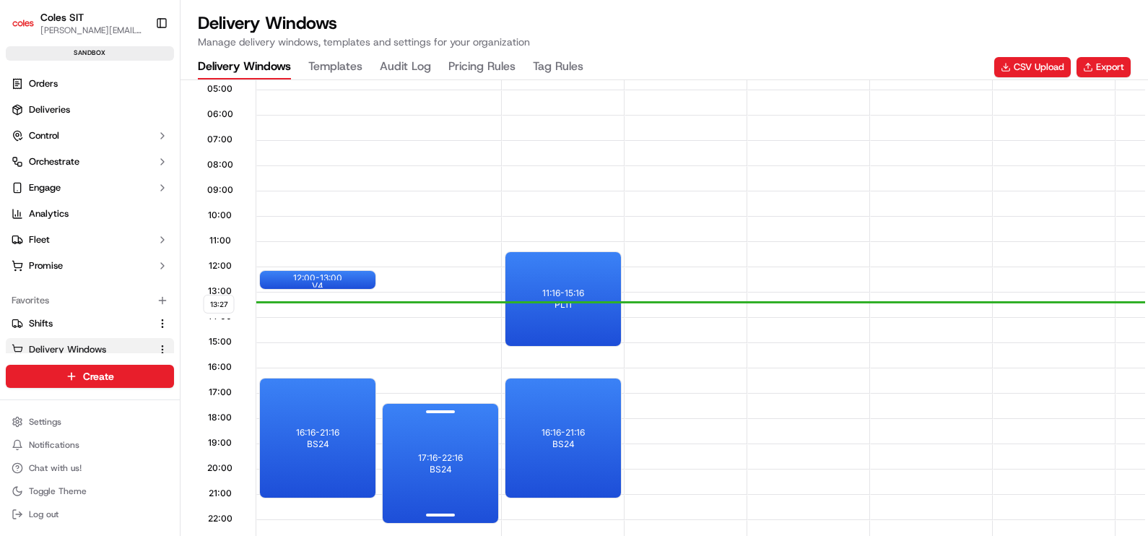
click at [435, 463] on span "BS24" at bounding box center [441, 469] width 22 height 12
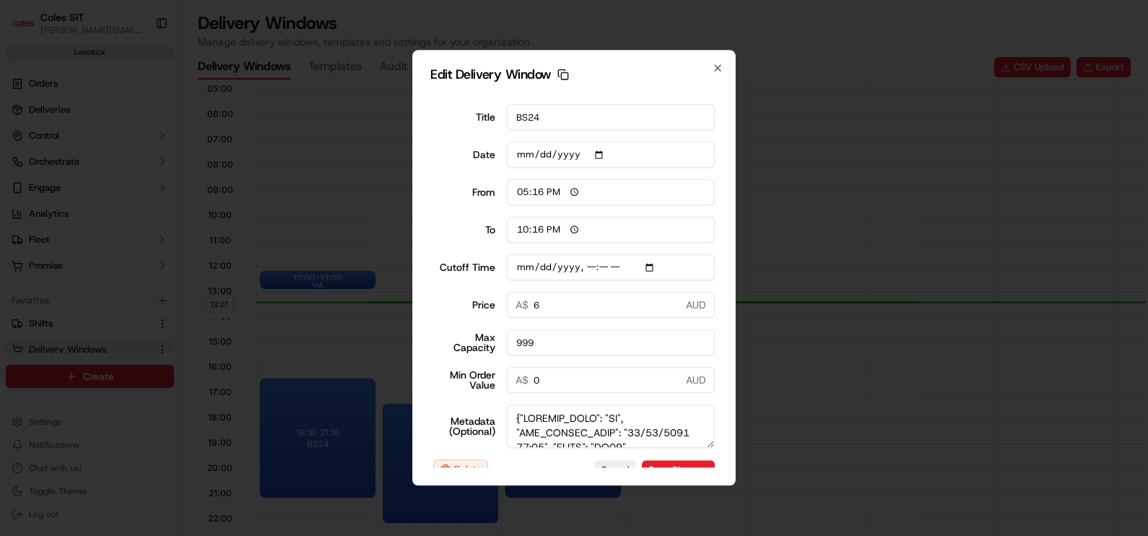
click at [545, 302] on input "6" at bounding box center [611, 305] width 209 height 26
type input "13:27"
type input "14:27"
type input "[DATE]T16:20"
type input "0"
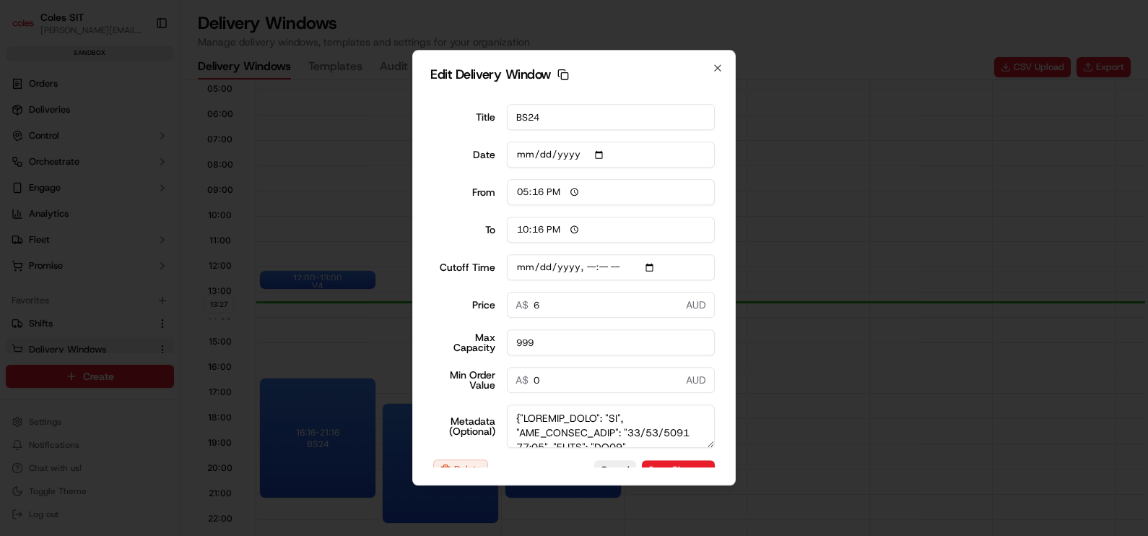
type input "0"
click at [346, 452] on div at bounding box center [574, 268] width 1148 height 536
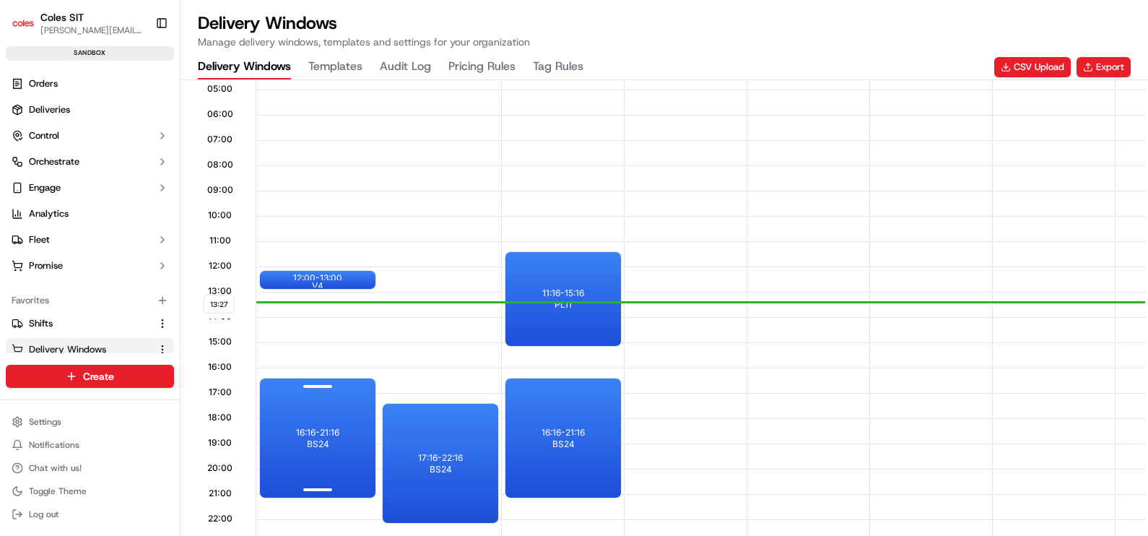
click at [347, 450] on div "16:16 - 21:16 BS24" at bounding box center [318, 437] width 116 height 119
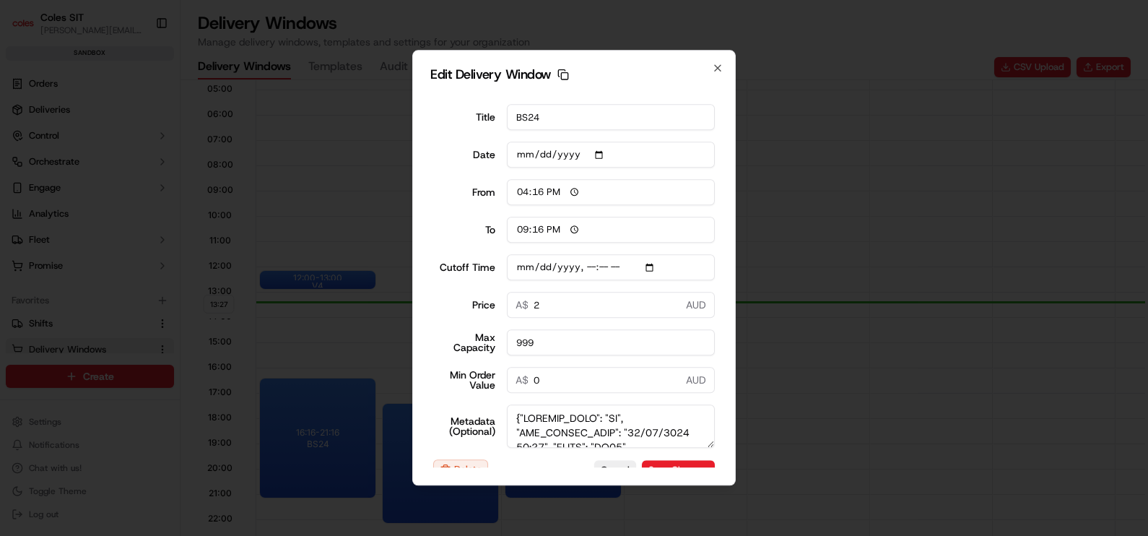
type input "13:27"
type input "14:27"
type input "[DATE]T15:20"
type input "0"
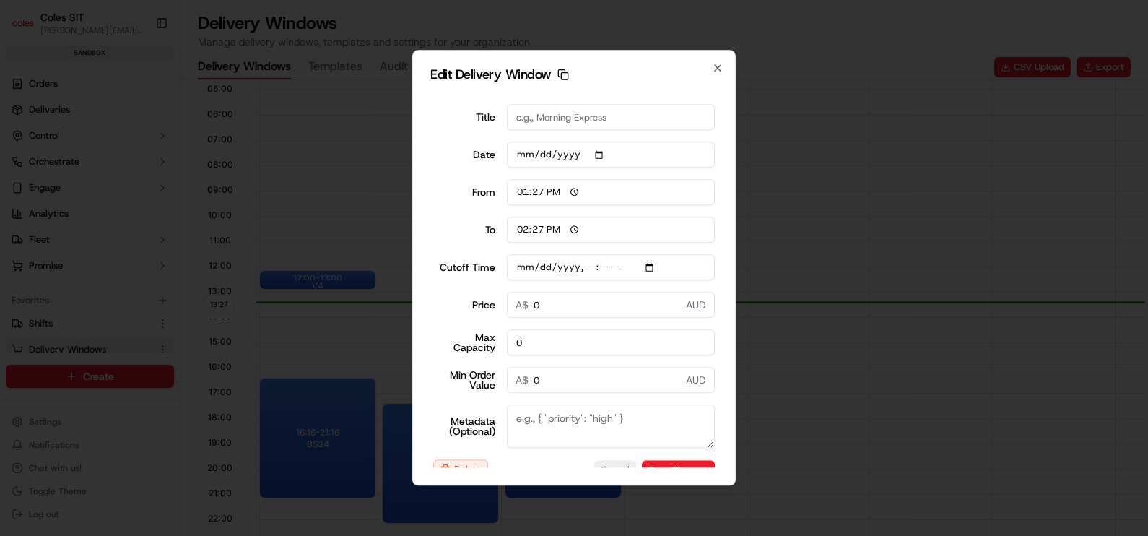
click at [837, 317] on div at bounding box center [574, 268] width 1148 height 536
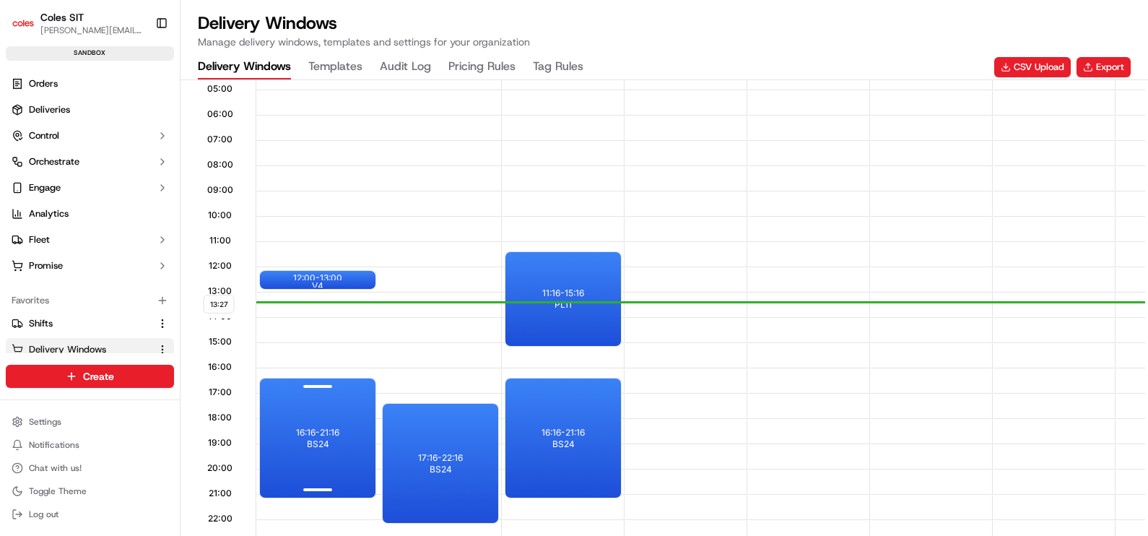
click at [318, 430] on p "16:16 - 21:16" at bounding box center [317, 433] width 43 height 12
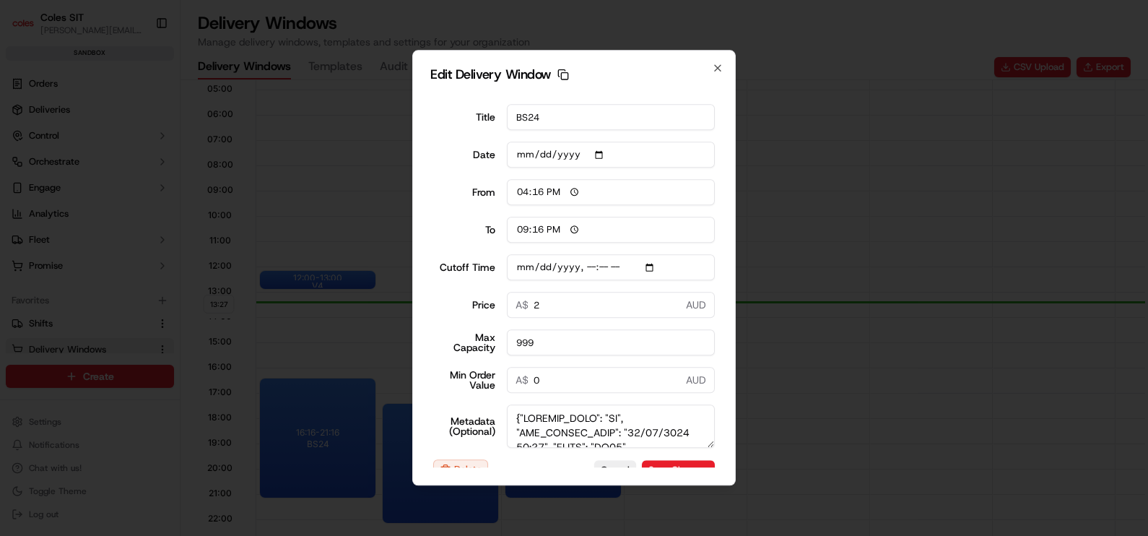
type input "13:27"
type input "14:27"
type input "[DATE]T15:20"
type input "0"
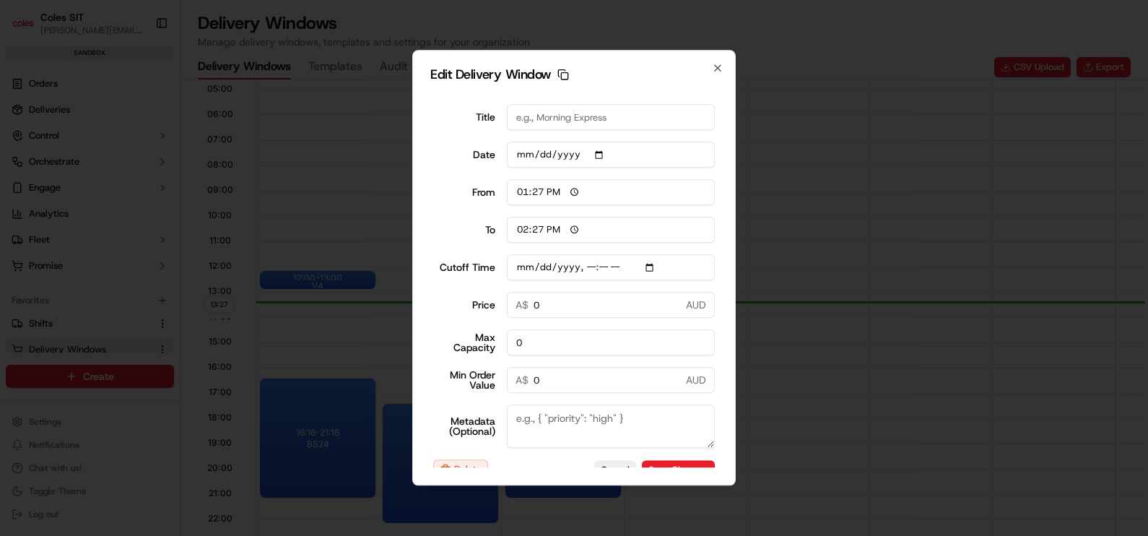
click at [917, 254] on div at bounding box center [574, 268] width 1148 height 536
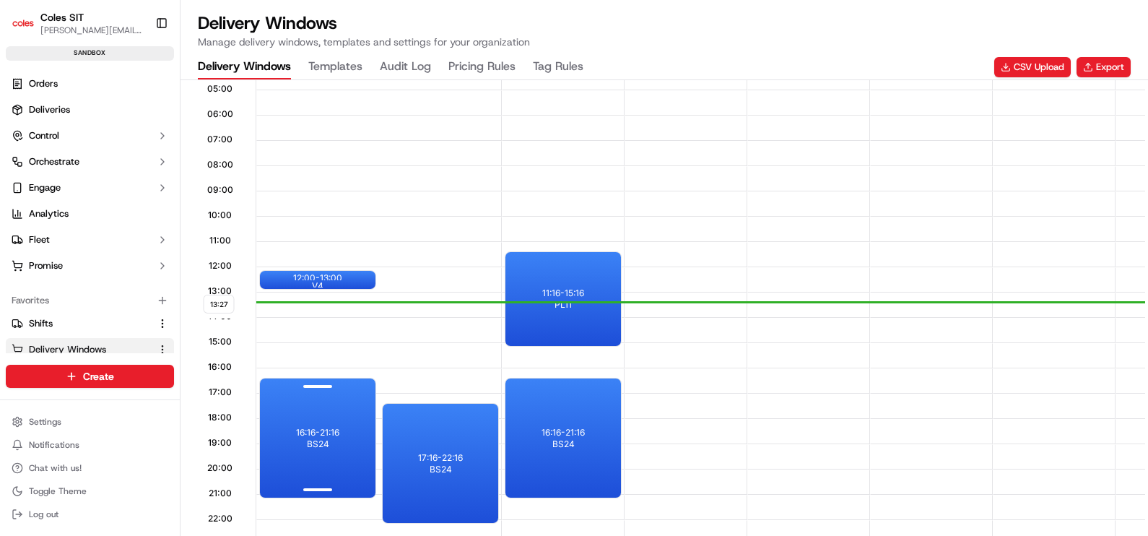
click at [291, 415] on div "16:16 - 21:16 BS24" at bounding box center [318, 437] width 116 height 119
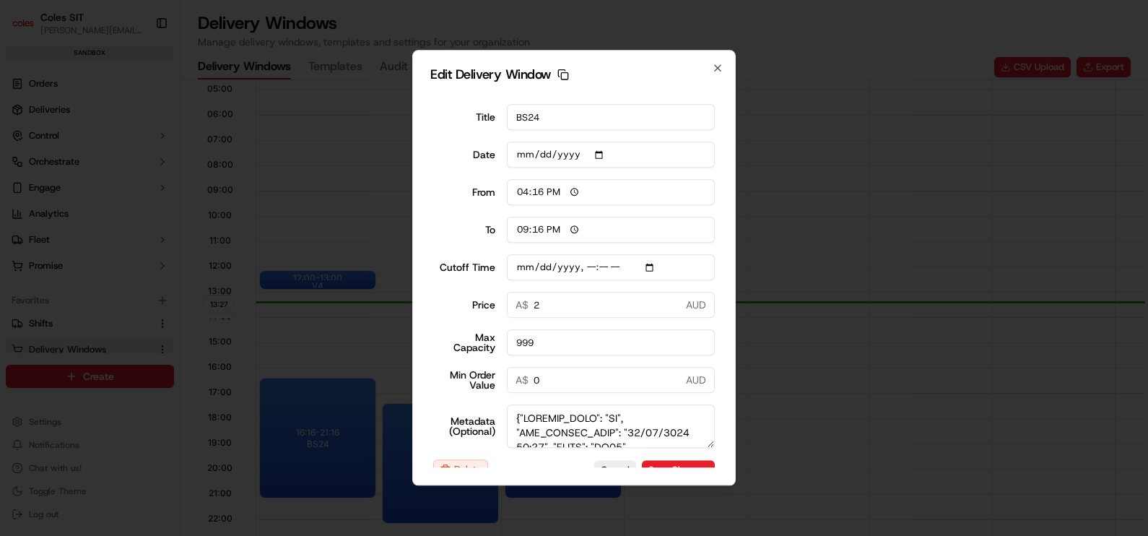
type input "13:27"
type input "14:27"
type input "[DATE]T15:20"
type input "0"
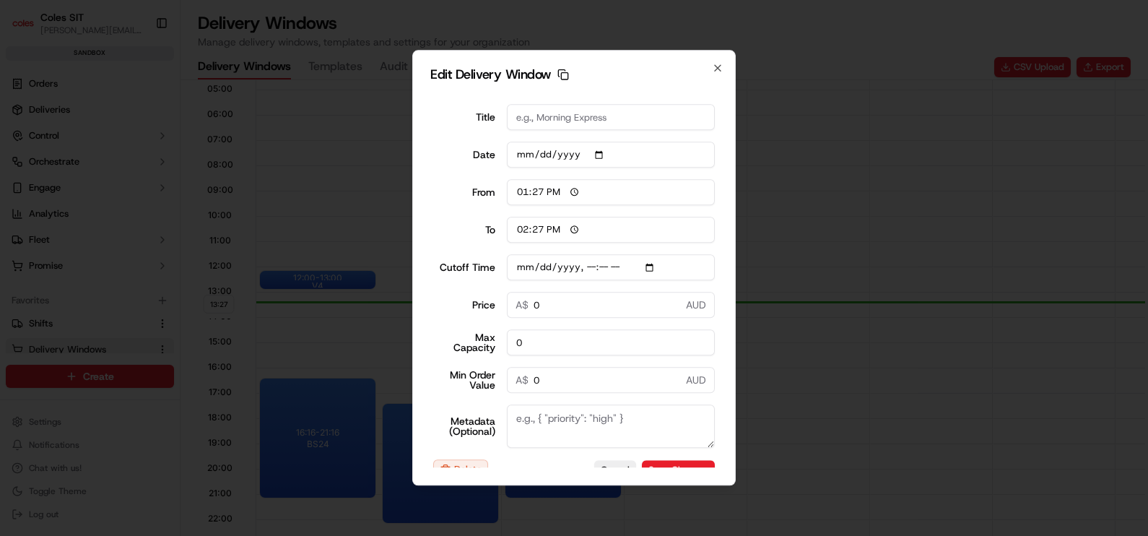
click at [928, 148] on div at bounding box center [574, 268] width 1148 height 536
click at [536, 308] on input "2" at bounding box center [611, 305] width 209 height 26
click at [536, 298] on input "2" at bounding box center [611, 305] width 209 height 26
type input "3"
type input "[DATE]T15:20"
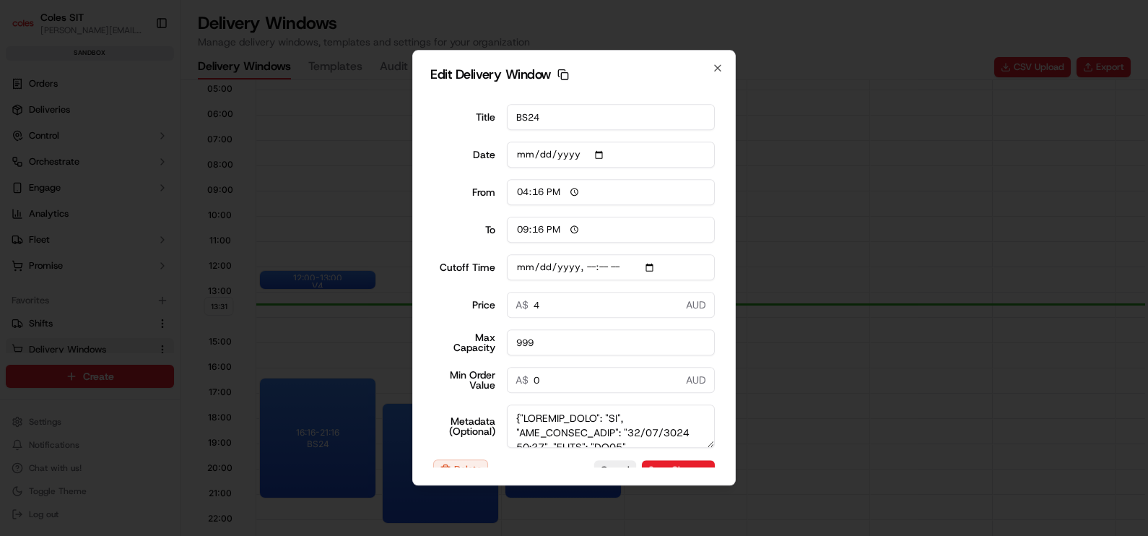
type input "3"
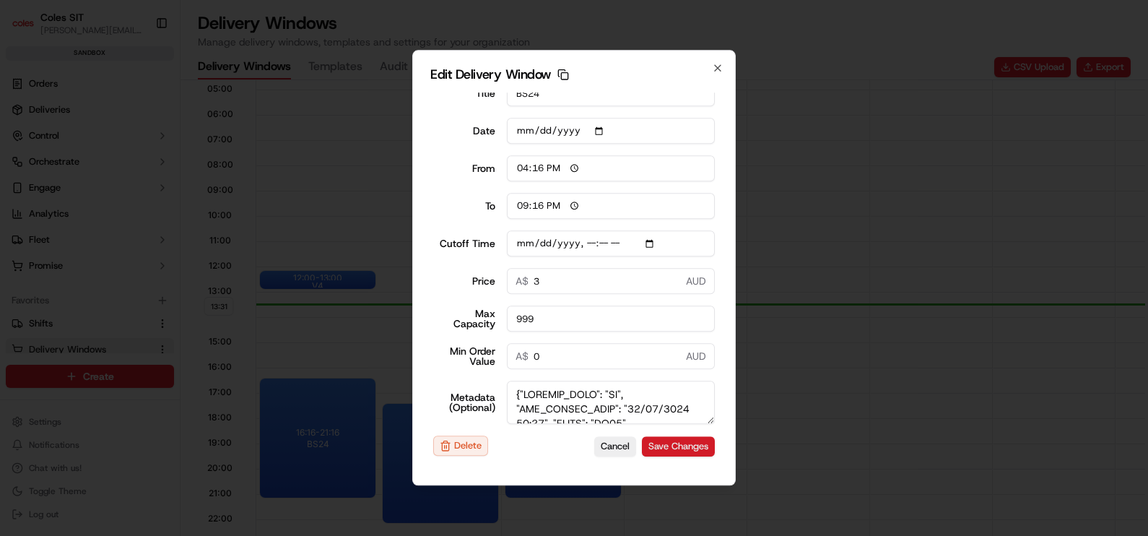
click at [642, 438] on button "Save Changes" at bounding box center [678, 446] width 73 height 20
type input "[DATE]T15:20"
type input "13:33"
type input "14:33"
type input "[DATE]T15:20"
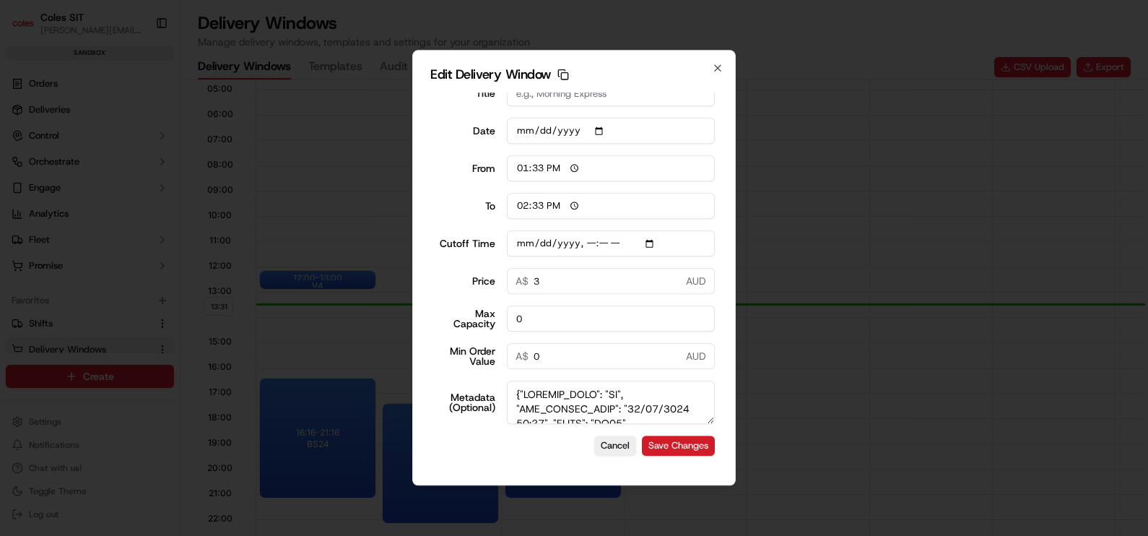
type input "0"
type input "[DATE]T15:20"
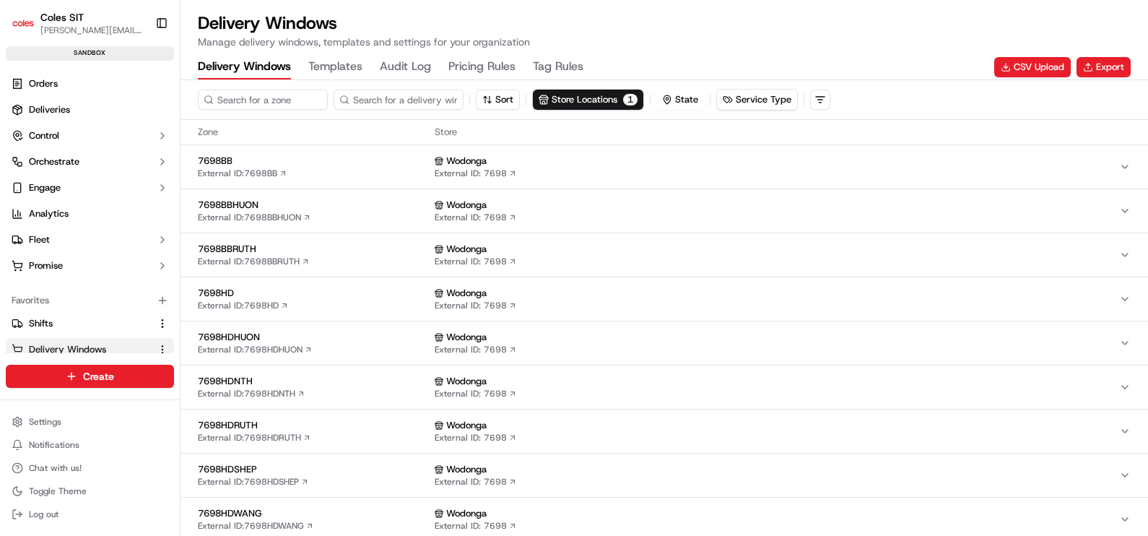
click at [224, 295] on span "7698HD" at bounding box center [313, 293] width 231 height 13
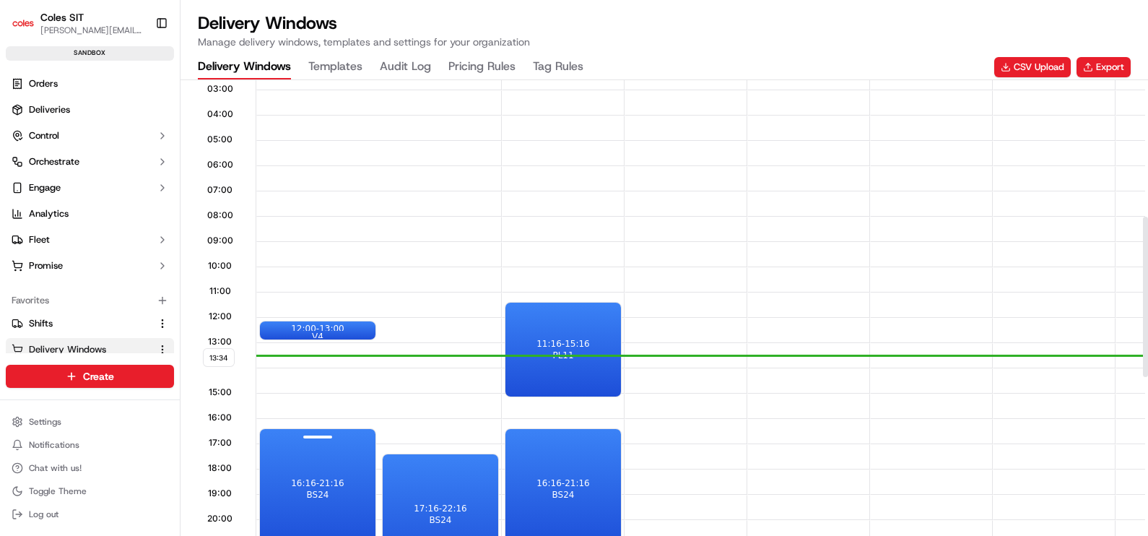
scroll to position [451, 0]
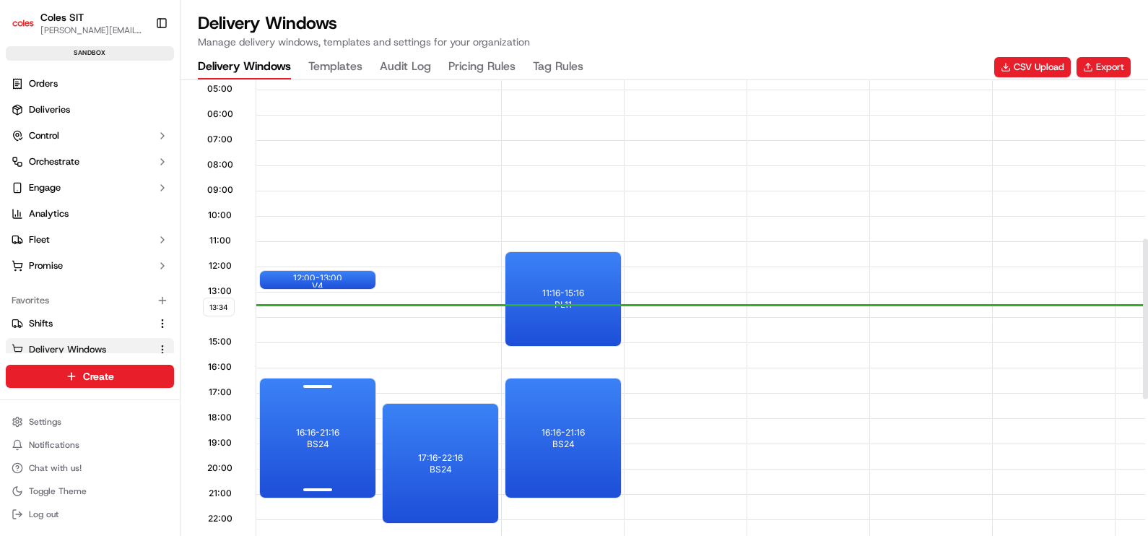
click at [318, 438] on span "BS24" at bounding box center [318, 444] width 22 height 12
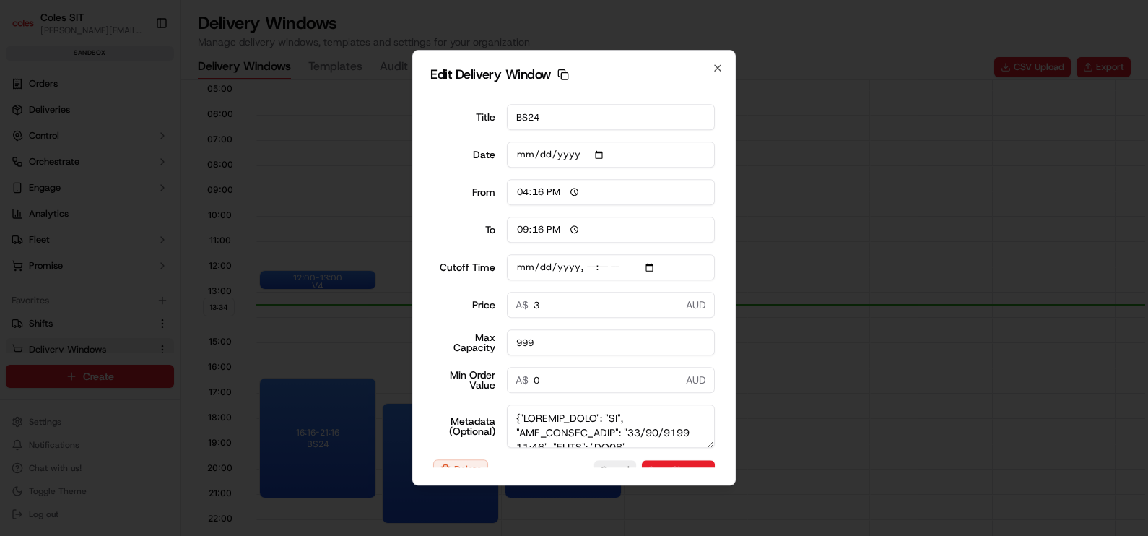
click at [575, 300] on input "3" at bounding box center [611, 305] width 209 height 26
type input "2"
type input "[DATE]T15:20"
type input "3"
type input "[DATE]T15:20"
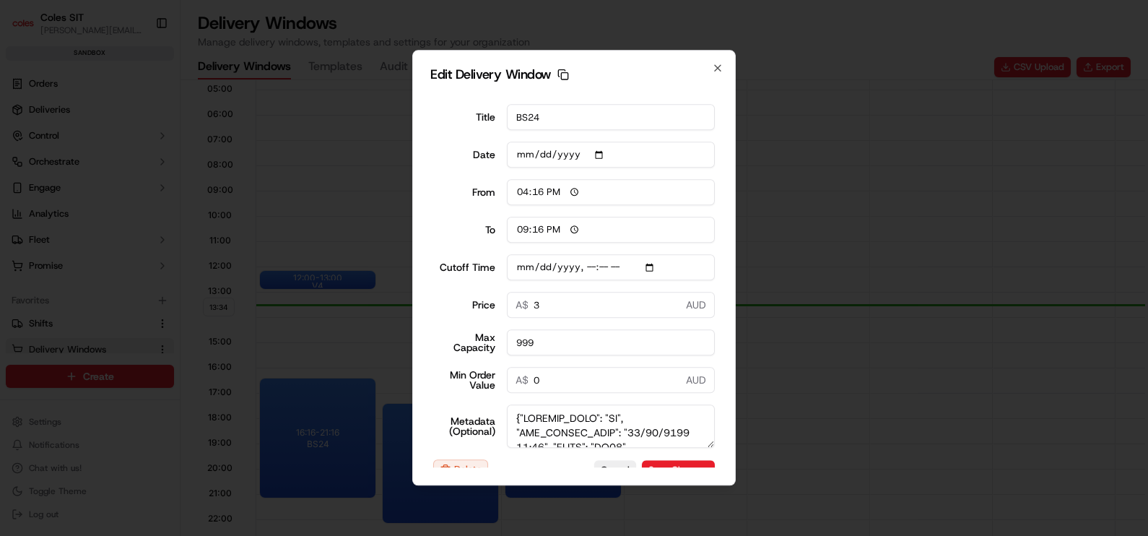
type input "4"
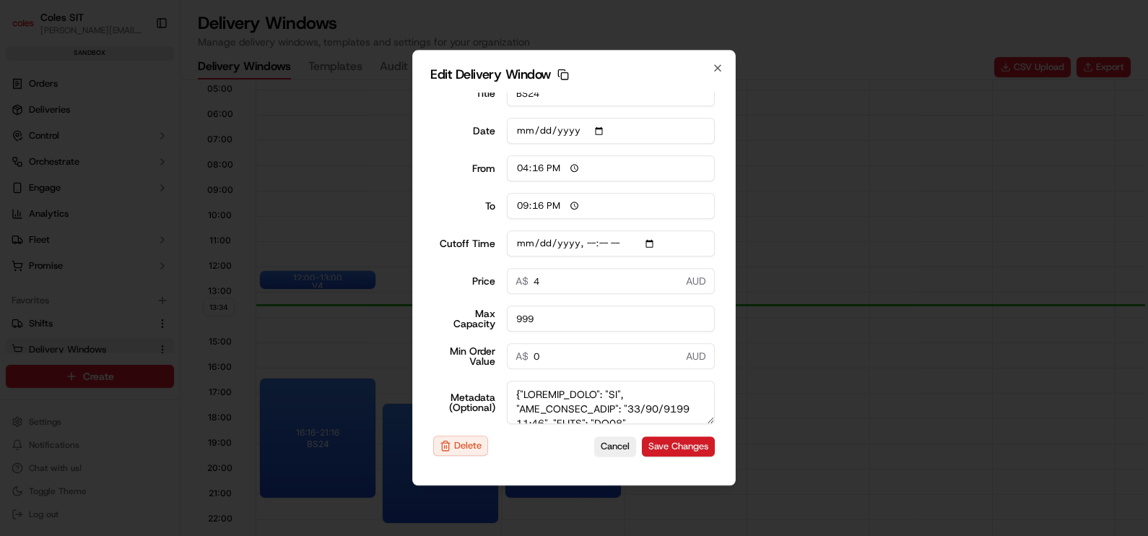
click at [657, 444] on button "Save Changes" at bounding box center [678, 446] width 73 height 20
type input "[DATE]T15:20"
type input "13:34"
type input "14:34"
type input "[DATE]T15:20"
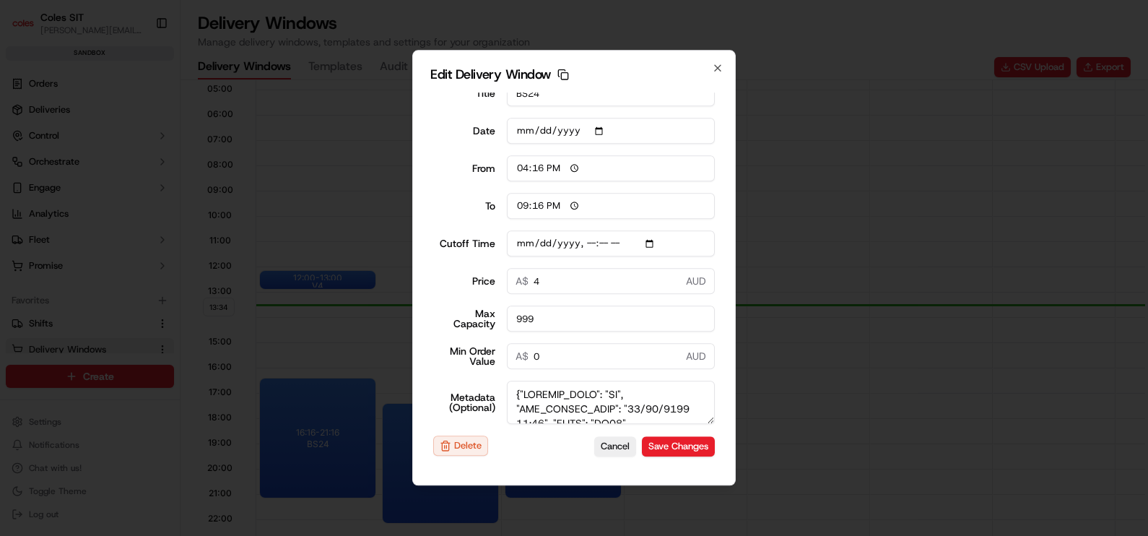
type input "0"
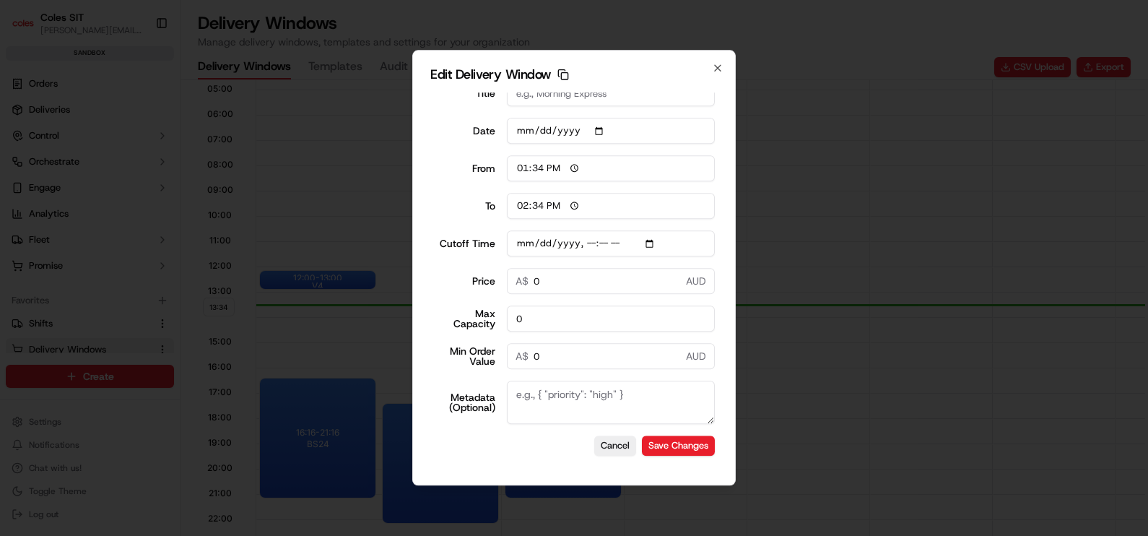
type input "[DATE]T15:20"
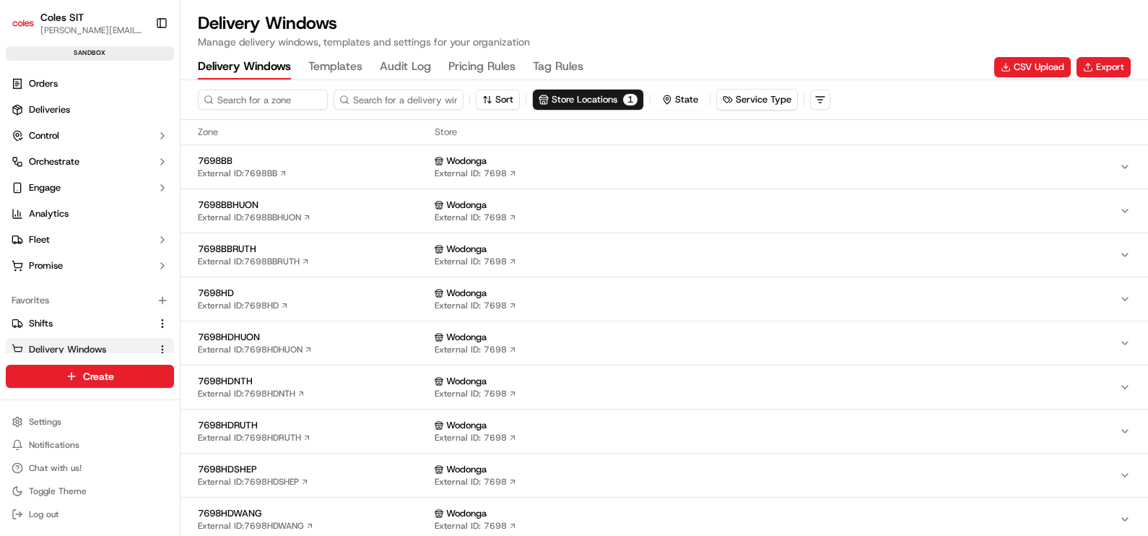
click at [220, 292] on span "7698HD" at bounding box center [313, 293] width 231 height 13
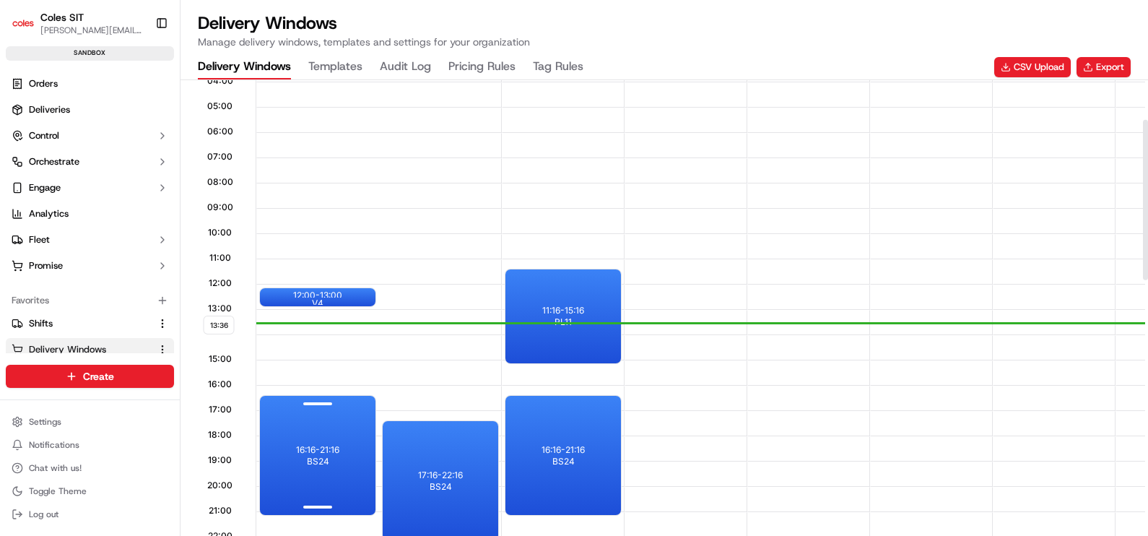
scroll to position [541, 0]
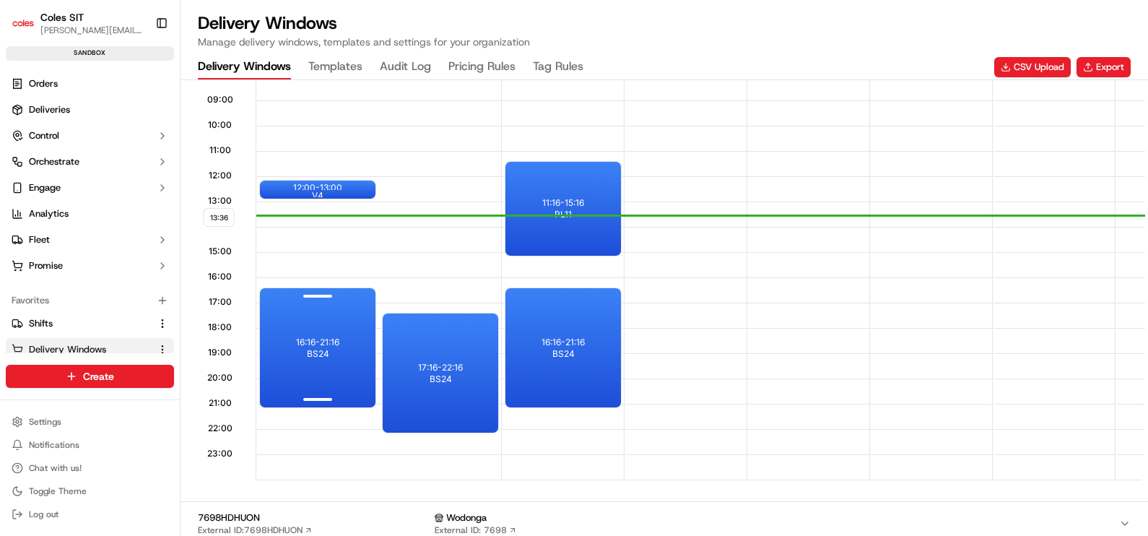
click at [323, 343] on p "16:16 - 21:16" at bounding box center [317, 342] width 43 height 12
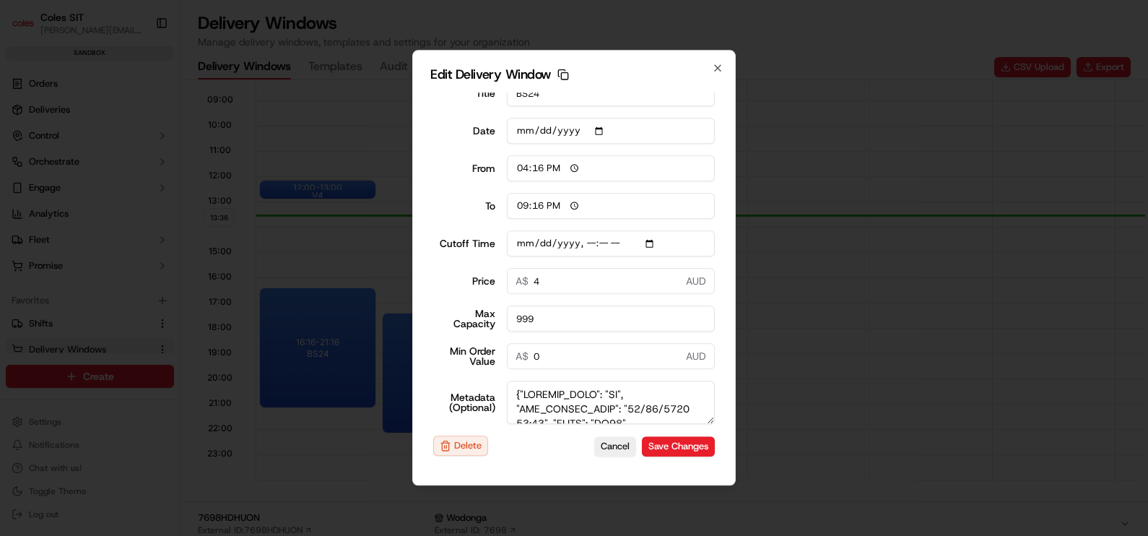
scroll to position [0, 0]
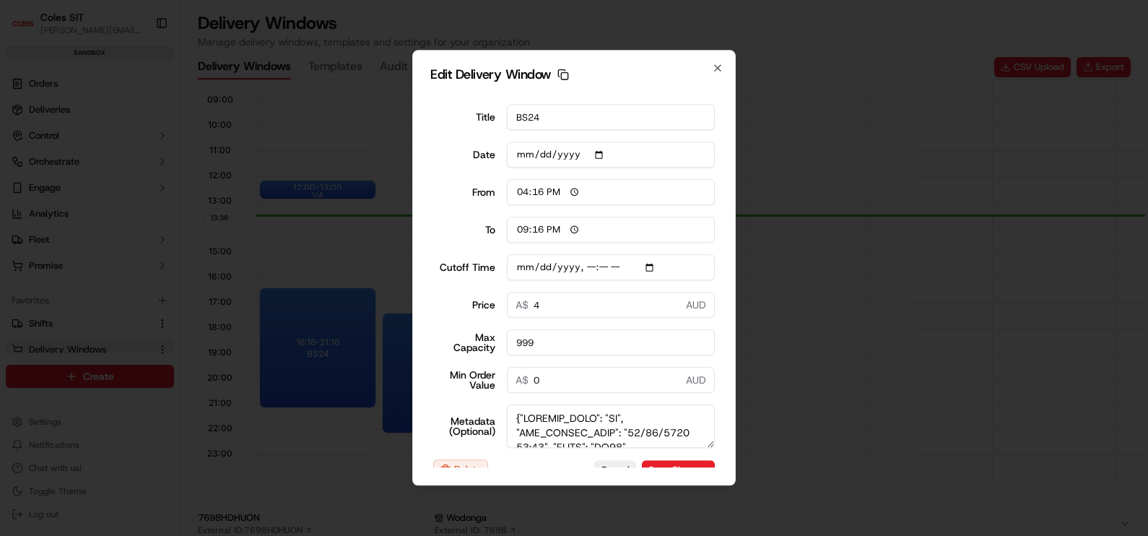
drag, startPoint x: 543, startPoint y: 307, endPoint x: 510, endPoint y: 308, distance: 33.2
click at [510, 308] on input "4" at bounding box center [611, 305] width 209 height 26
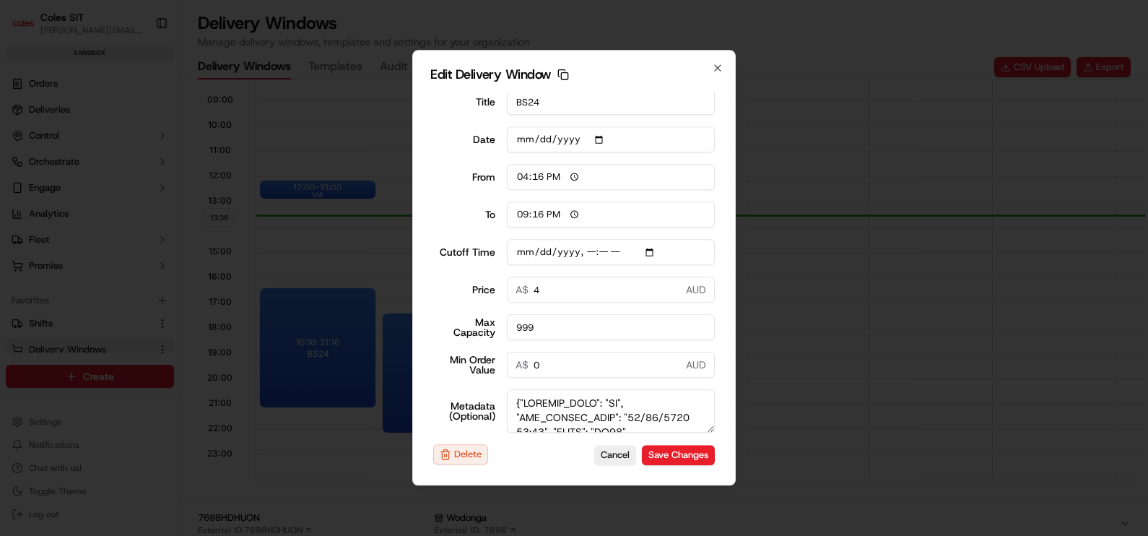
scroll to position [24, 0]
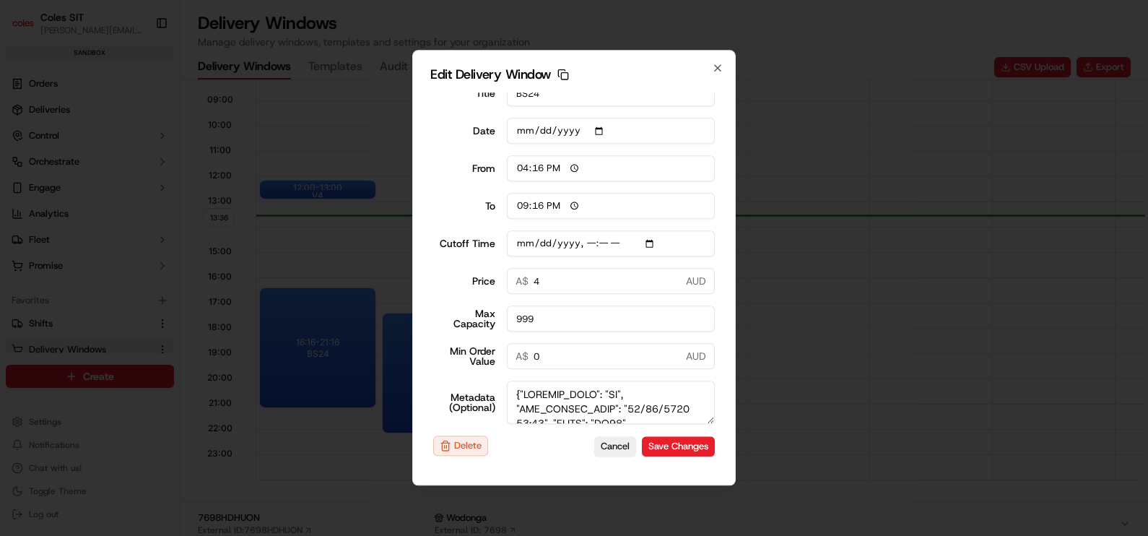
click at [564, 285] on input "4" at bounding box center [611, 281] width 209 height 26
type input "[DATE]T15:20"
type input "03"
click at [666, 450] on button "Save Changes" at bounding box center [678, 446] width 73 height 20
type input "[DATE]T15:20"
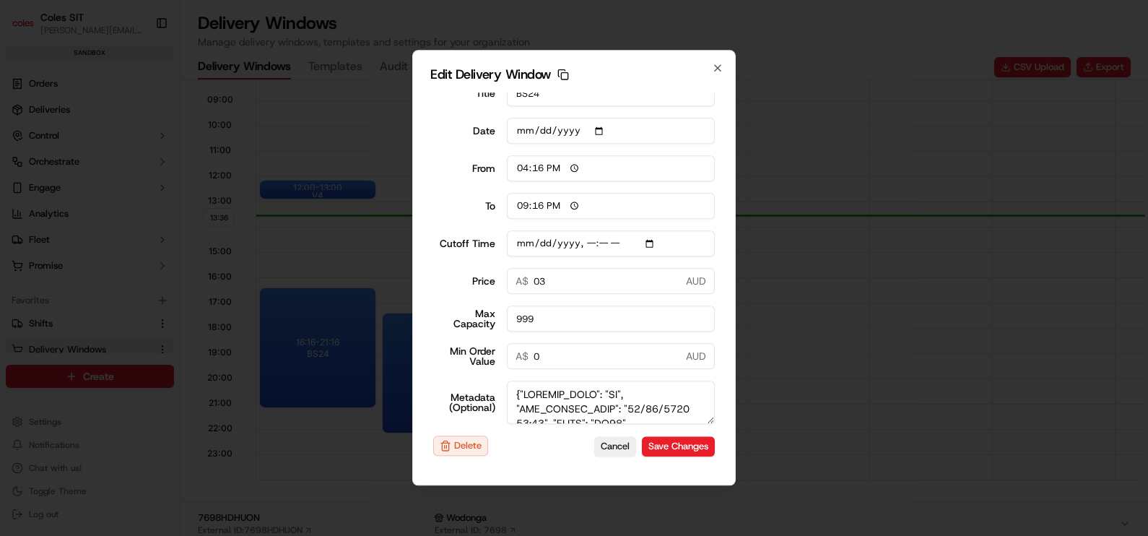
type input "13:36"
type input "14:36"
type input "[DATE]T15:20"
type input "0"
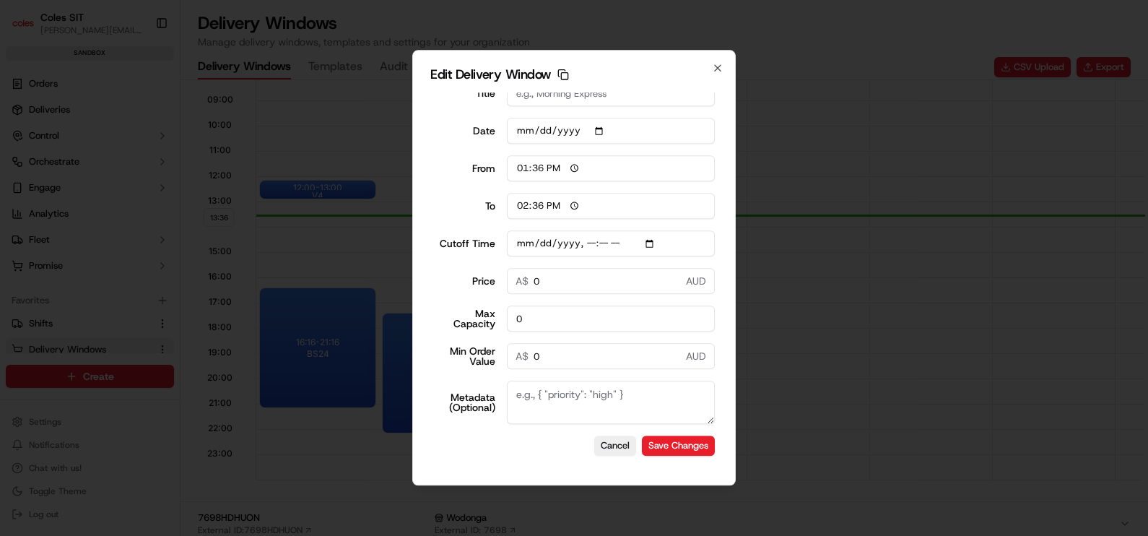
type input "[DATE]T15:20"
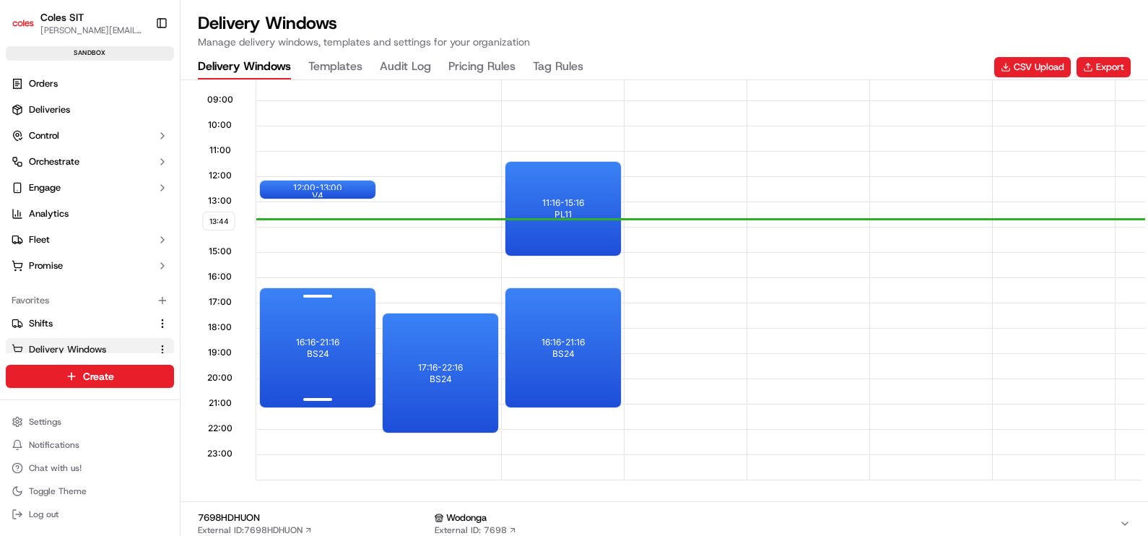
click at [328, 333] on div "16:16 - 21:16 BS24" at bounding box center [318, 347] width 116 height 119
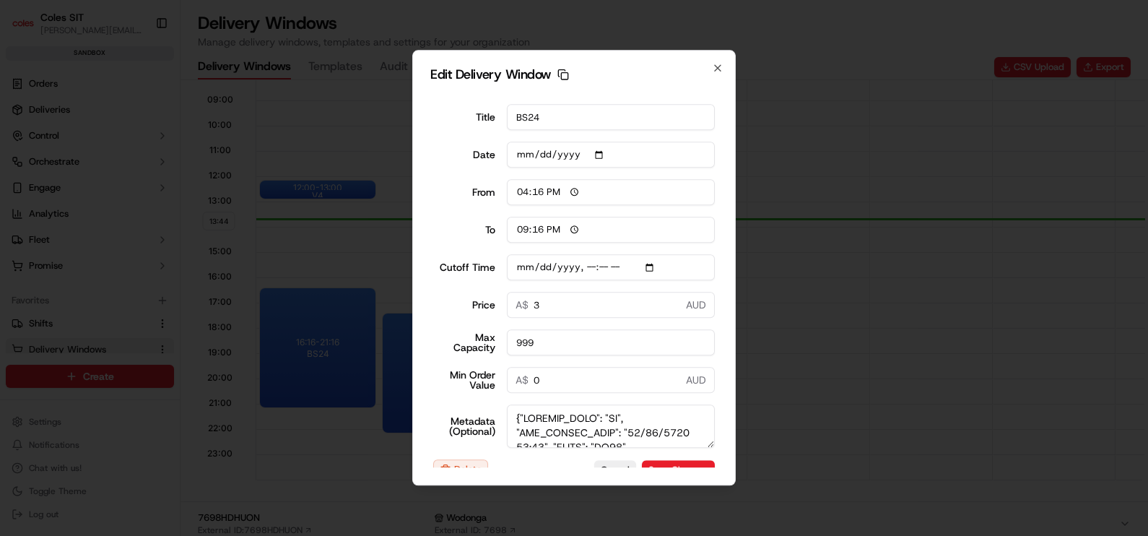
click at [552, 308] on input "3" at bounding box center [611, 305] width 209 height 26
type input "4"
type input "[DATE]T15:20"
type input "5"
click at [674, 462] on button "Save Changes" at bounding box center [678, 470] width 73 height 20
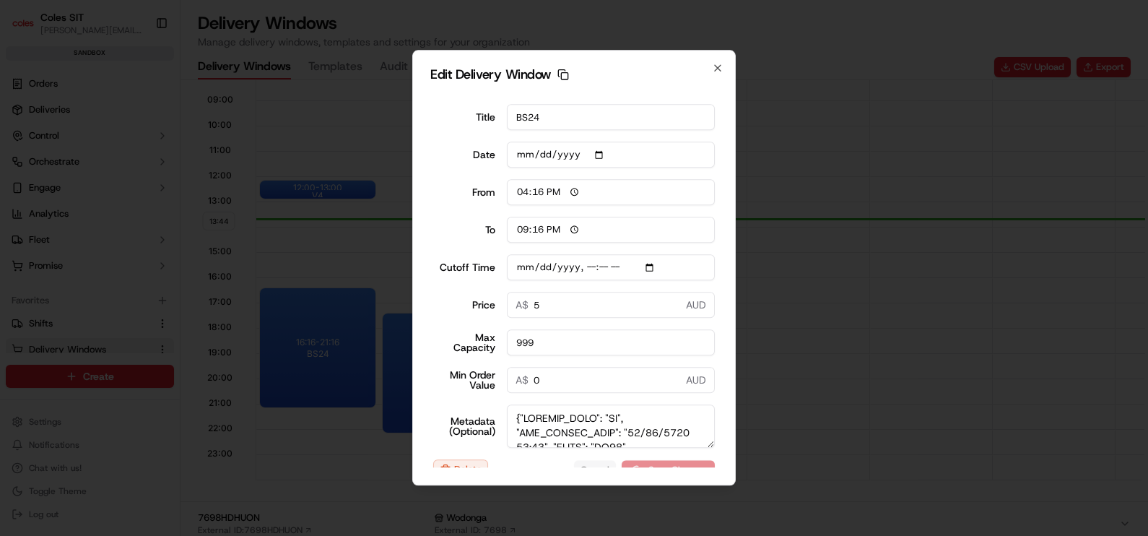
type input "[DATE]T15:20"
type input "13:44"
type input "14:44"
type input "[DATE]T15:20"
type input "0"
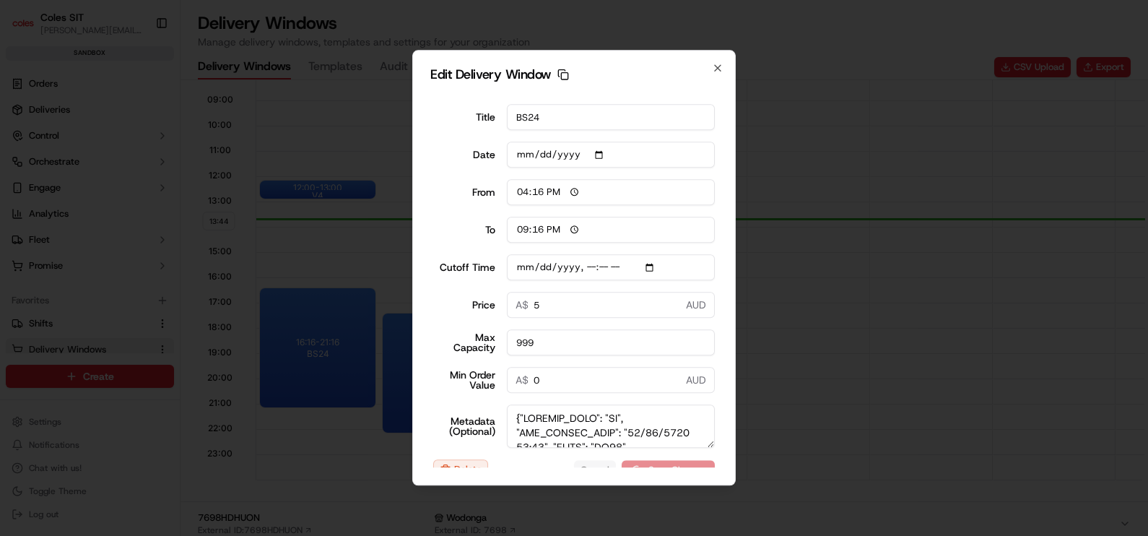
type input "0"
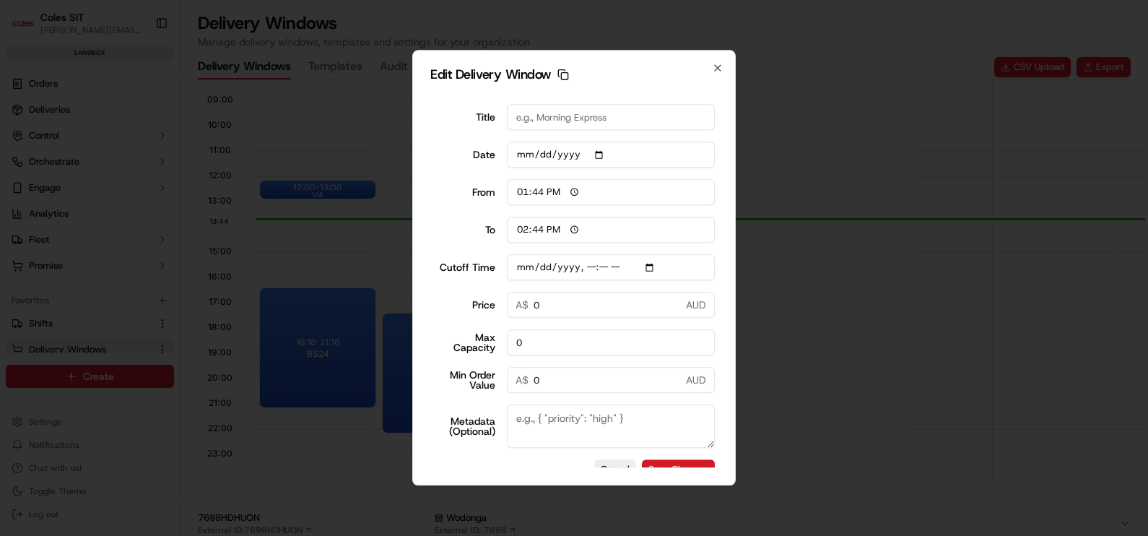
type input "[DATE]T15:20"
